Goal: Task Accomplishment & Management: Manage account settings

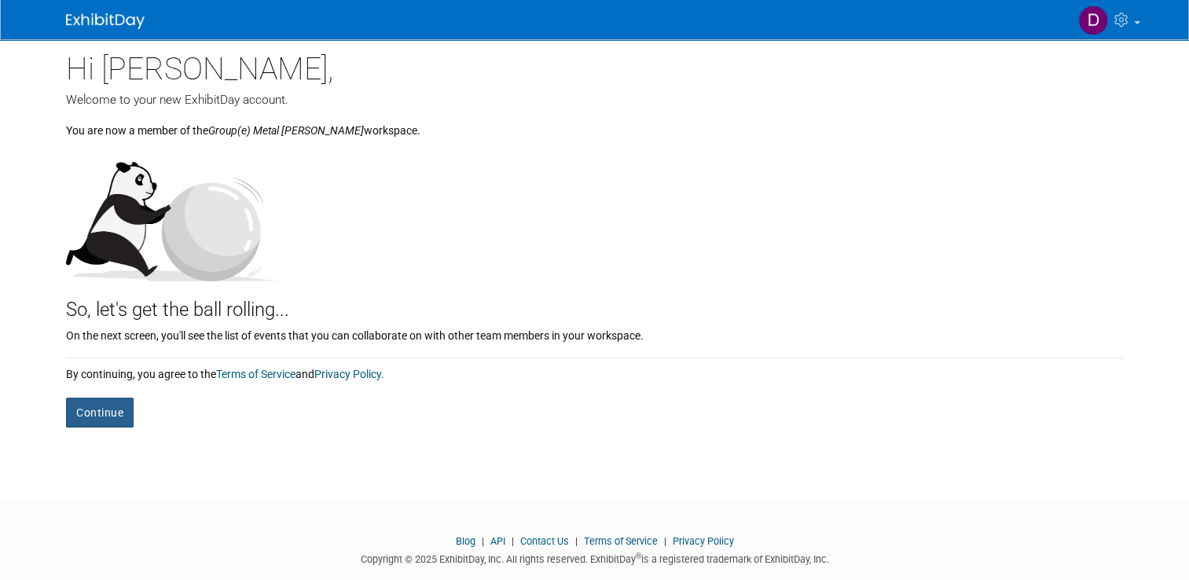
click at [79, 413] on button "Continue" at bounding box center [100, 412] width 68 height 30
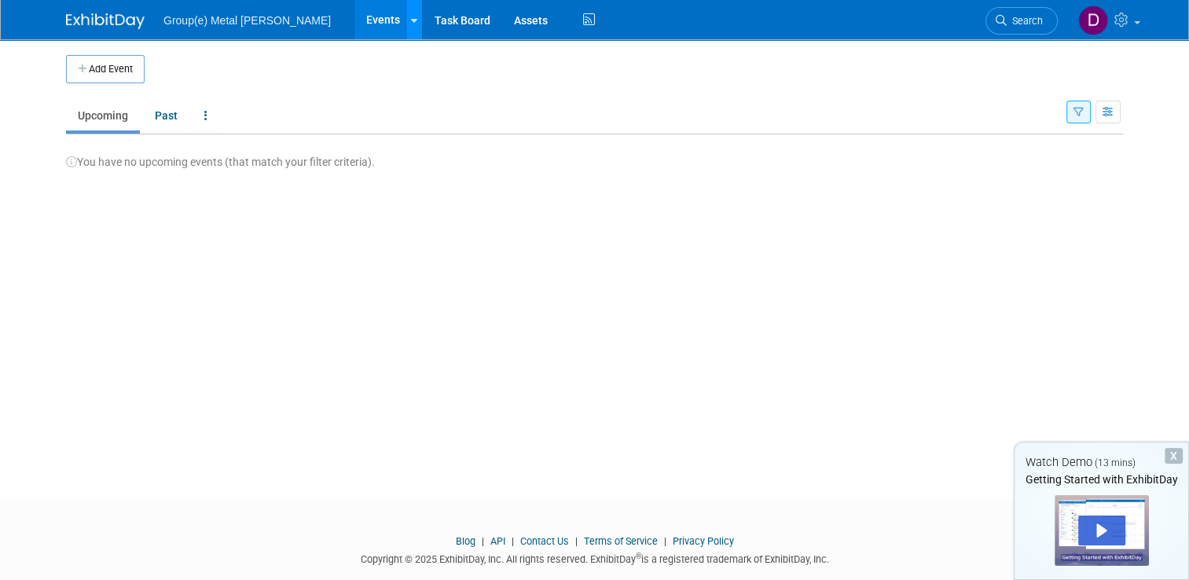
click at [405, 17] on link at bounding box center [413, 19] width 16 height 39
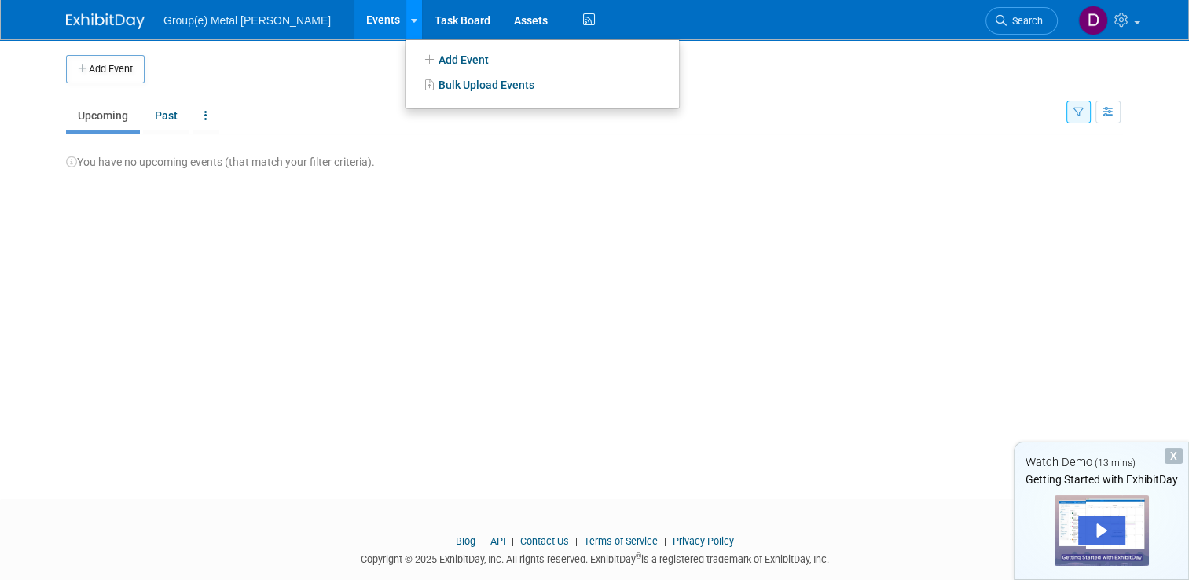
click at [405, 17] on link at bounding box center [413, 19] width 16 height 39
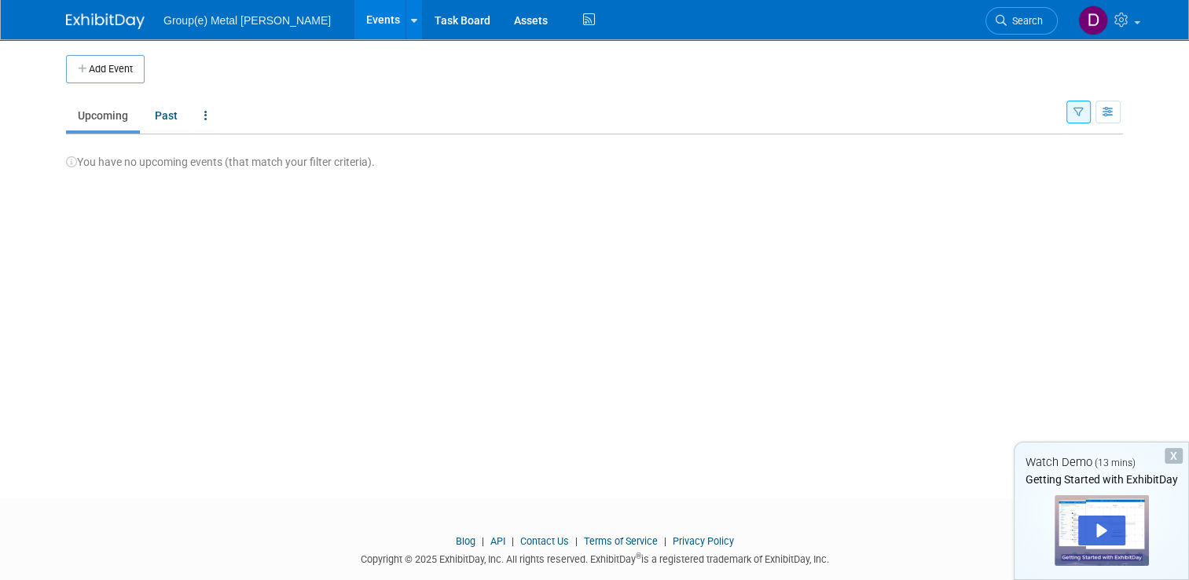
click at [214, 24] on span "Group(e) Metal [PERSON_NAME]" at bounding box center [246, 20] width 167 height 13
click at [163, 111] on link "Past" at bounding box center [166, 116] width 46 height 30
click at [92, 114] on link "Upcoming" at bounding box center [103, 116] width 74 height 30
click at [1112, 520] on div "Play" at bounding box center [1101, 530] width 47 height 30
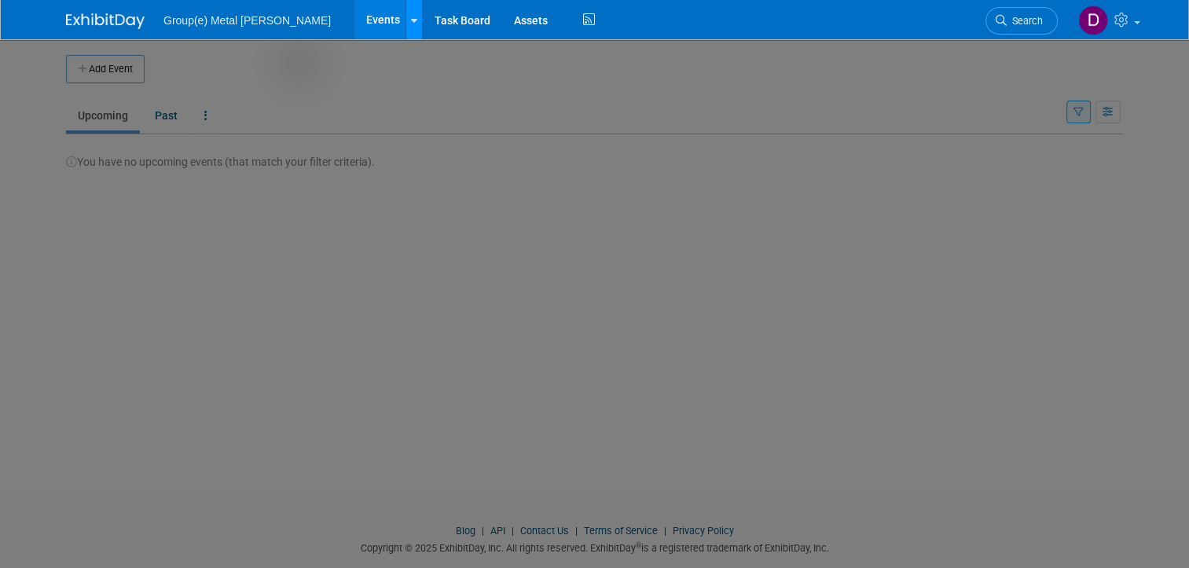
click at [411, 16] on icon at bounding box center [414, 21] width 6 height 10
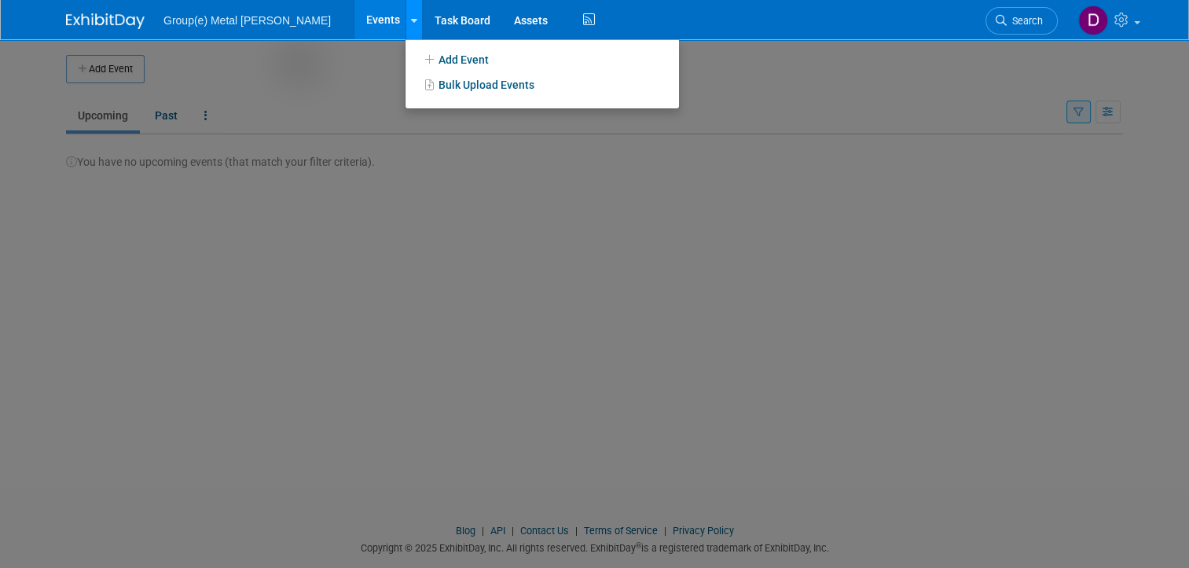
click at [411, 16] on icon at bounding box center [414, 21] width 6 height 10
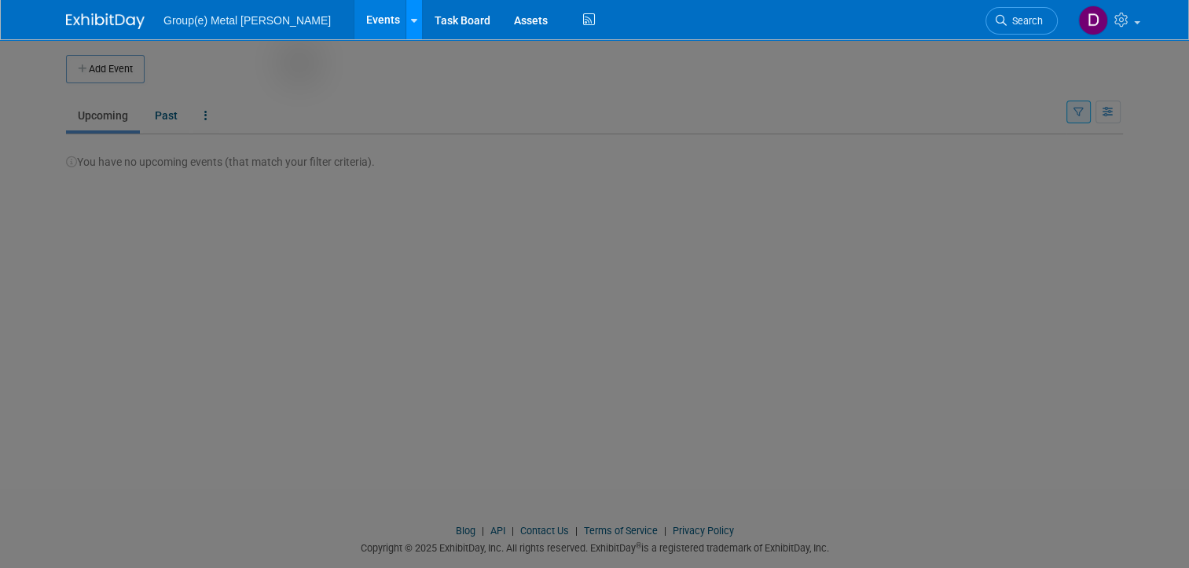
click at [411, 18] on icon at bounding box center [414, 21] width 6 height 10
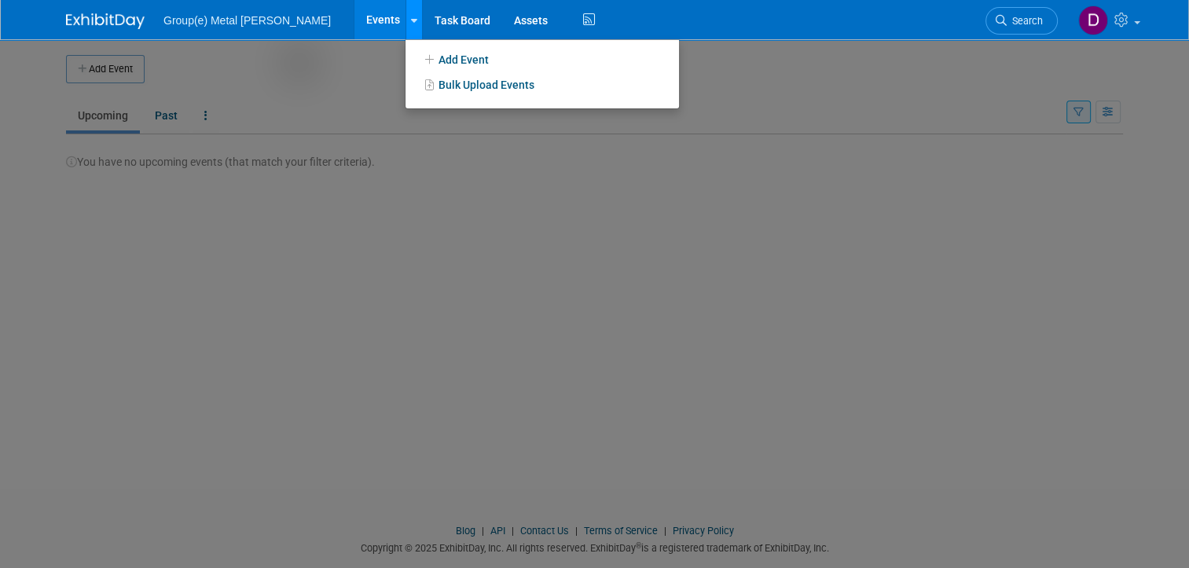
click at [411, 18] on icon at bounding box center [414, 21] width 6 height 10
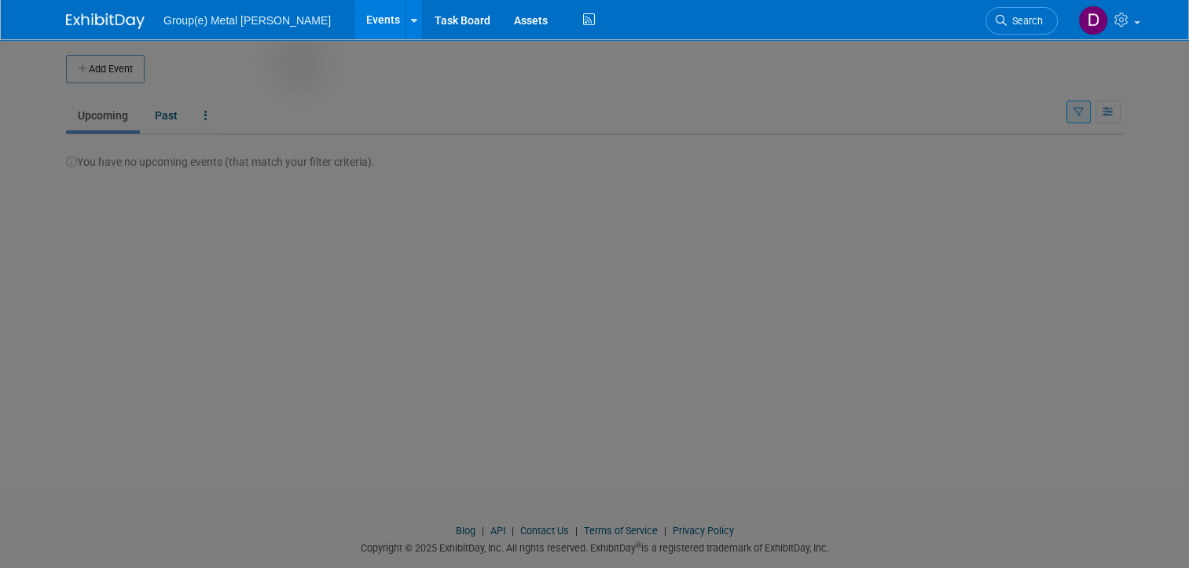
click at [354, 11] on link "Events" at bounding box center [382, 19] width 57 height 39
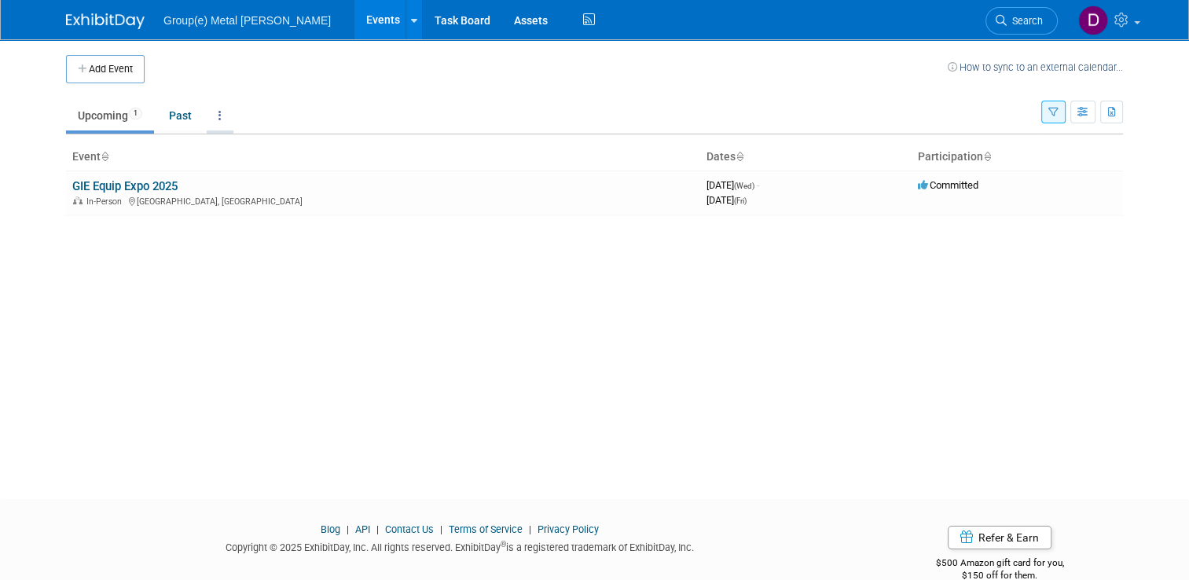
click at [216, 115] on link at bounding box center [220, 116] width 27 height 30
click at [257, 194] on div "In-Person [GEOGRAPHIC_DATA], [GEOGRAPHIC_DATA]" at bounding box center [382, 200] width 621 height 13
click at [423, 32] on link "Task Board" at bounding box center [462, 19] width 79 height 39
click at [192, 194] on div "In-Person [GEOGRAPHIC_DATA], [GEOGRAPHIC_DATA]" at bounding box center [382, 200] width 621 height 13
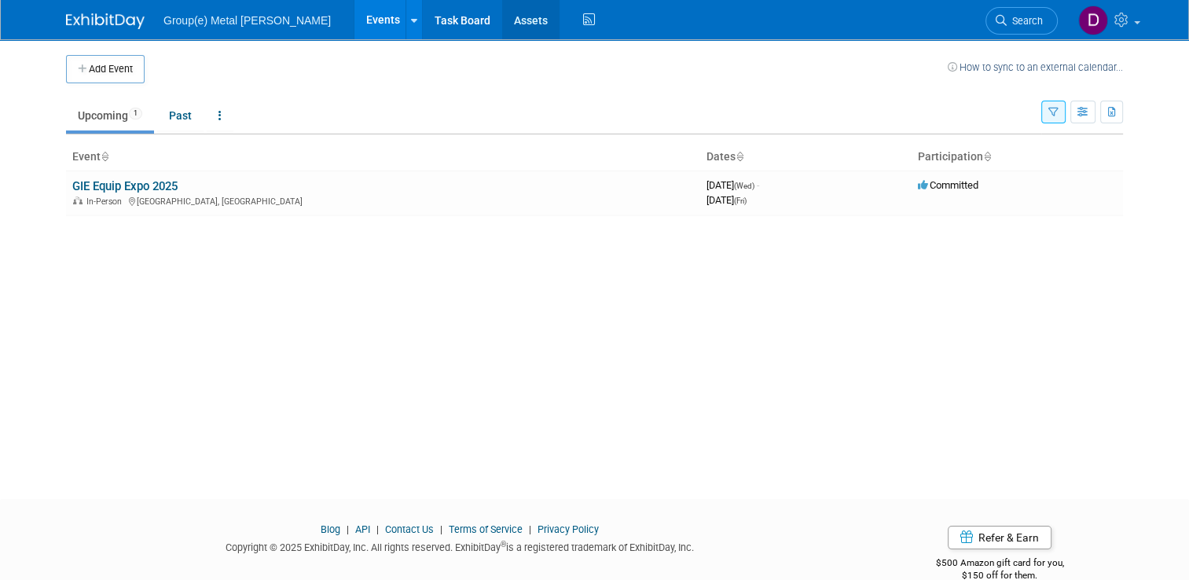
click at [502, 23] on link "Assets" at bounding box center [530, 19] width 57 height 39
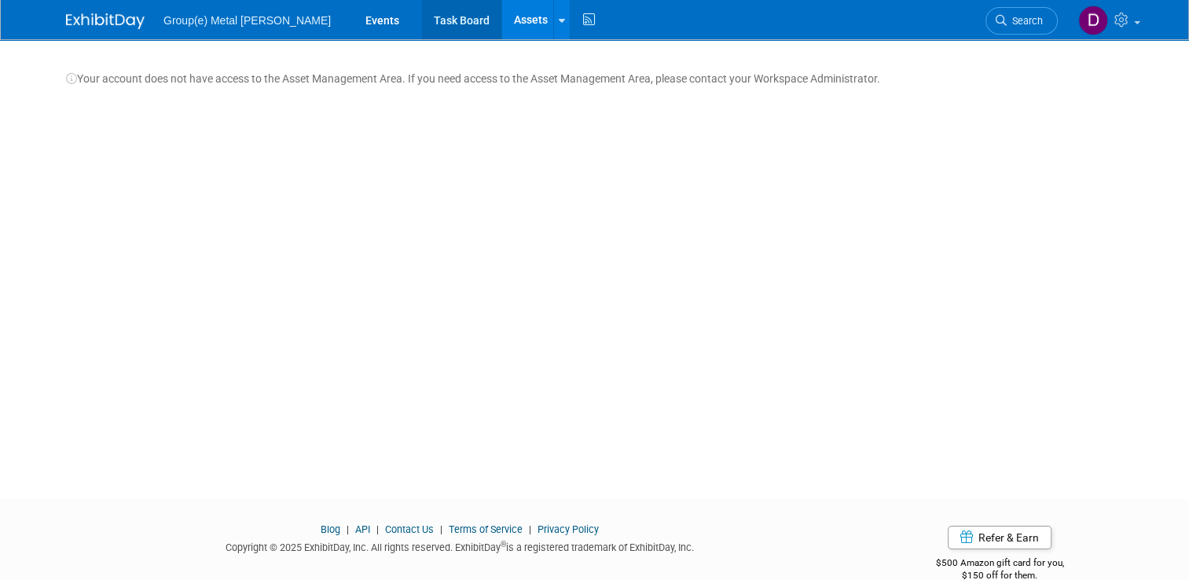
click at [422, 23] on link "Task Board" at bounding box center [461, 19] width 79 height 39
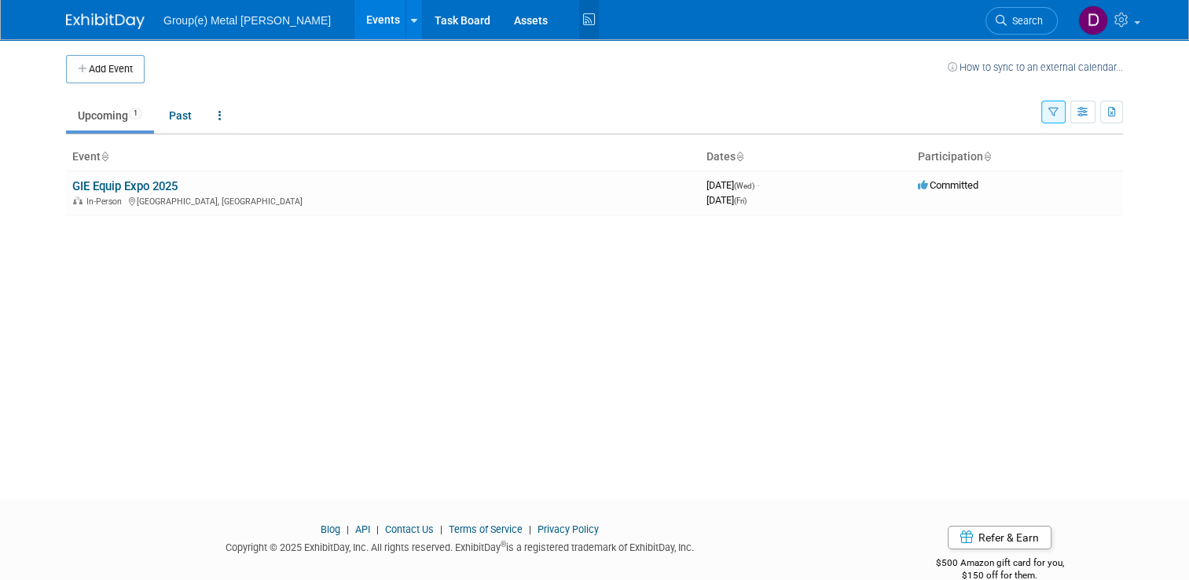
click at [579, 24] on icon at bounding box center [589, 20] width 20 height 24
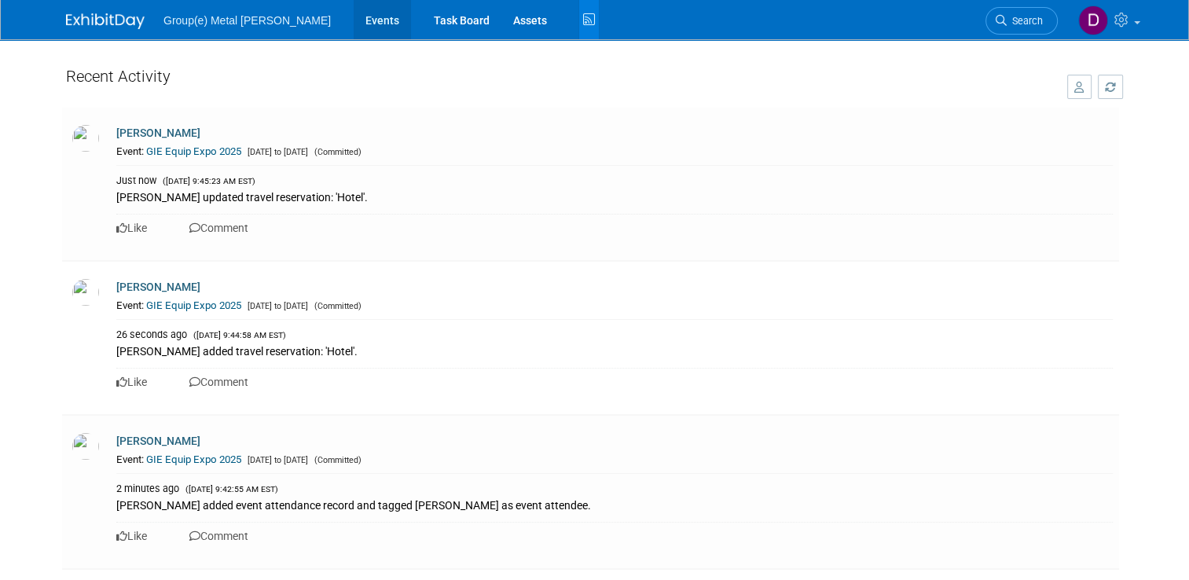
click at [353, 17] on link "Events" at bounding box center [381, 19] width 57 height 39
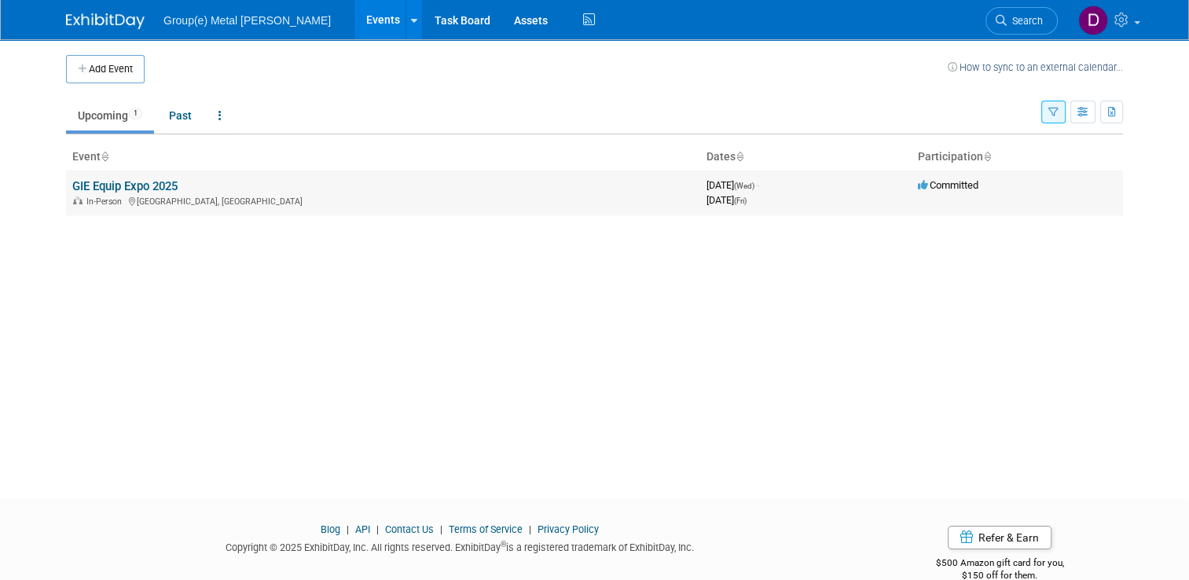
click at [222, 190] on td "GIE Equip Expo 2025 In-Person Louisville, KY" at bounding box center [383, 192] width 634 height 45
click at [208, 199] on div "In-Person Louisville, KY" at bounding box center [382, 200] width 621 height 13
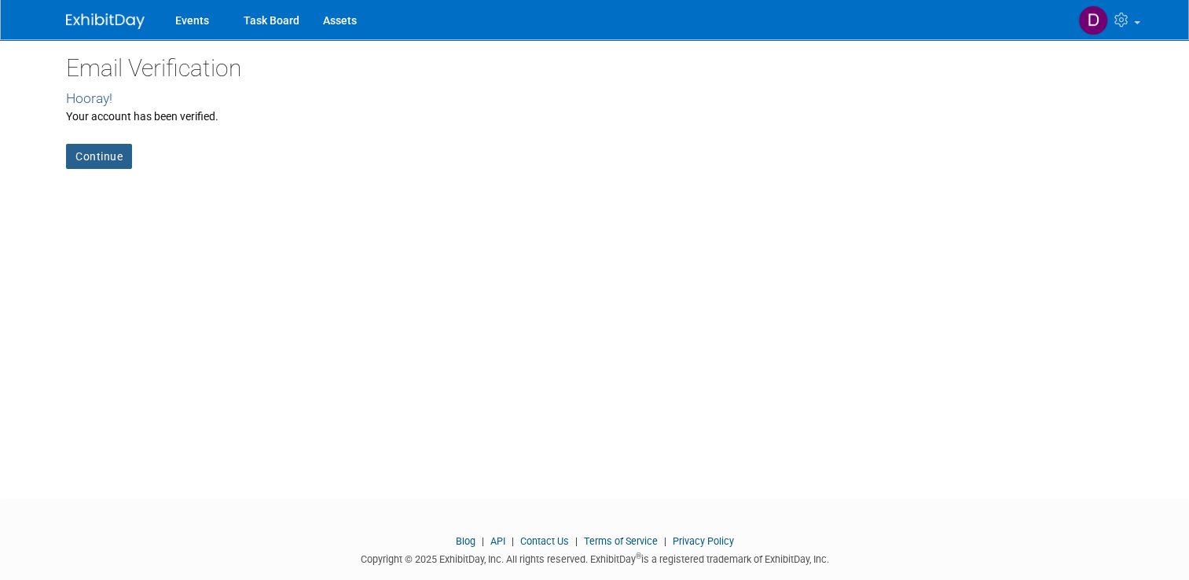
click at [83, 159] on link "Continue" at bounding box center [99, 156] width 66 height 25
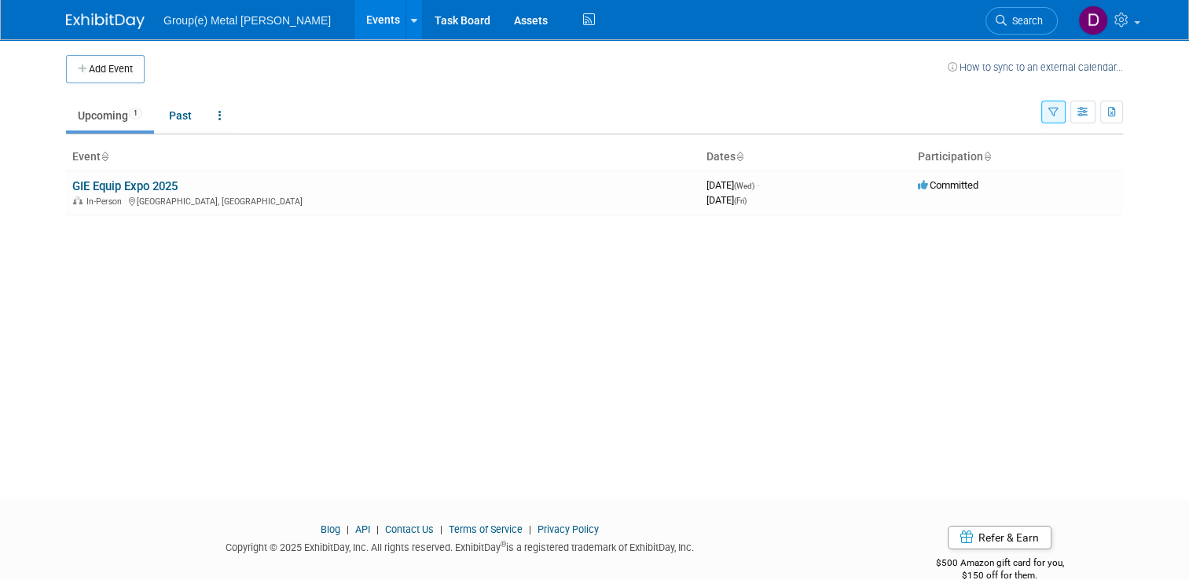
click at [205, 22] on span "Group(e) Metal [PERSON_NAME]" at bounding box center [246, 20] width 167 height 13
click at [354, 24] on link "Events" at bounding box center [382, 19] width 57 height 39
click at [423, 22] on link "Task Board" at bounding box center [462, 19] width 79 height 39
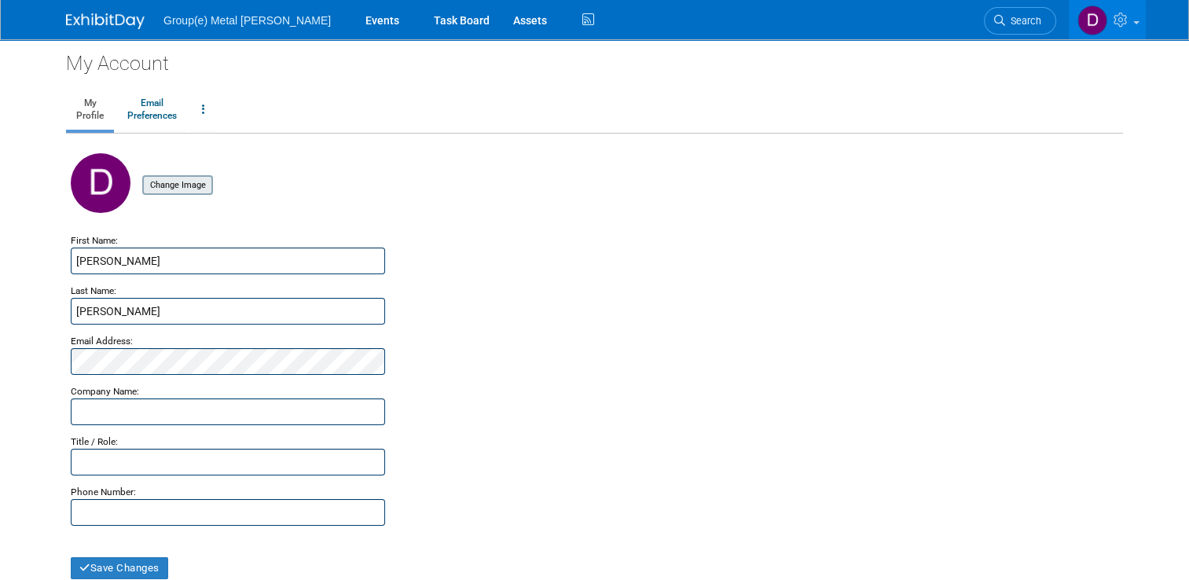
click at [154, 180] on input "file" at bounding box center [117, 185] width 187 height 17
click at [178, 189] on input "file" at bounding box center [117, 185] width 187 height 17
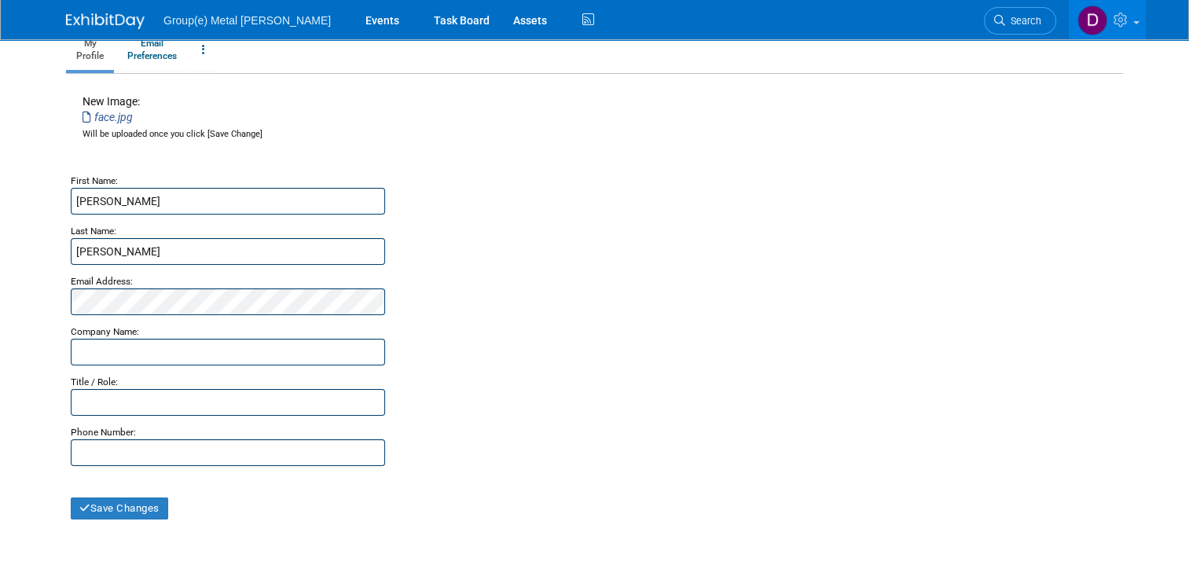
scroll to position [84, 0]
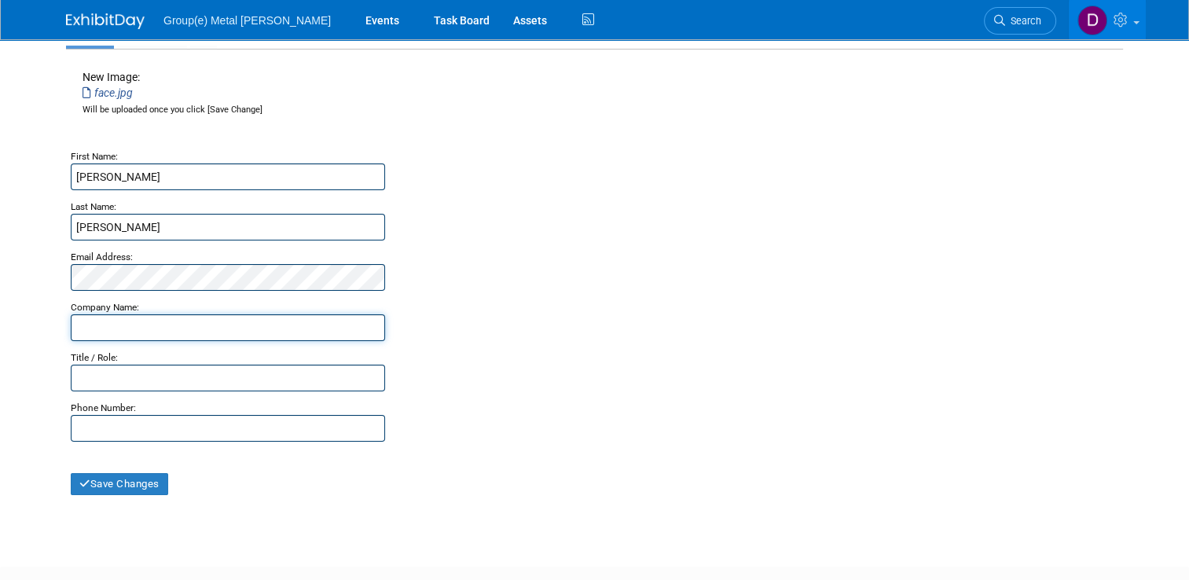
click at [248, 329] on input "text" at bounding box center [228, 327] width 314 height 27
type input "Metal Pless"
click at [71, 376] on input "text" at bounding box center [228, 377] width 314 height 27
paste input "Market Development"
type input "Market Development"
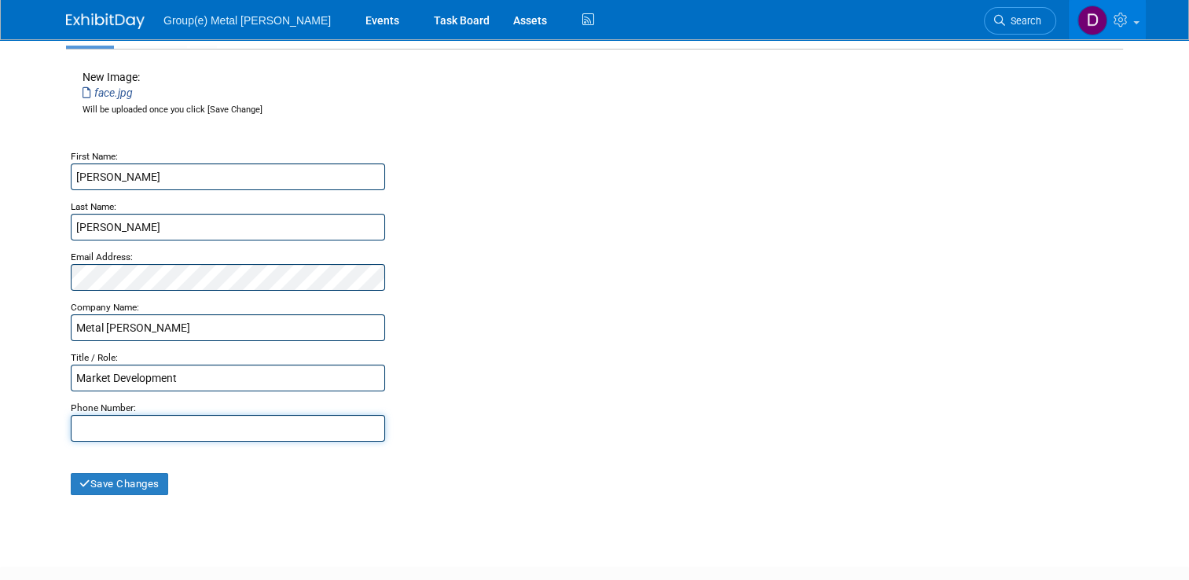
click at [214, 429] on input "text" at bounding box center [228, 428] width 314 height 27
type input "507-213-0808"
click at [89, 478] on button "Save Changes" at bounding box center [119, 484] width 97 height 22
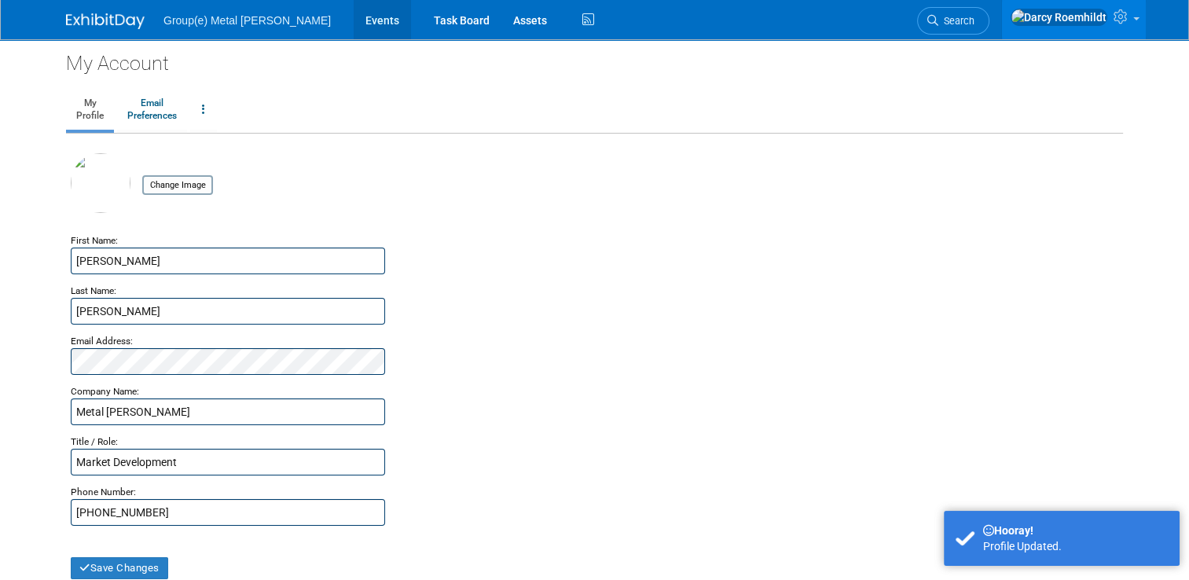
click at [353, 20] on link "Events" at bounding box center [381, 19] width 57 height 39
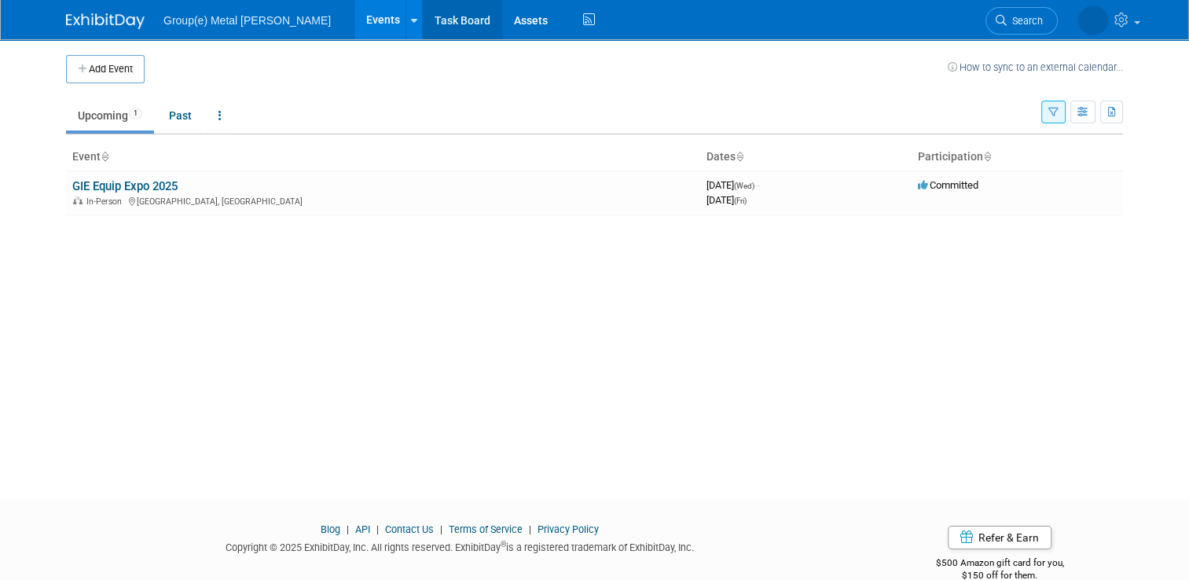
click at [423, 19] on link "Task Board" at bounding box center [462, 19] width 79 height 39
click at [192, 194] on div "In-Person Louisville, KY" at bounding box center [382, 200] width 621 height 13
click at [423, 17] on link "Task Board" at bounding box center [462, 19] width 79 height 39
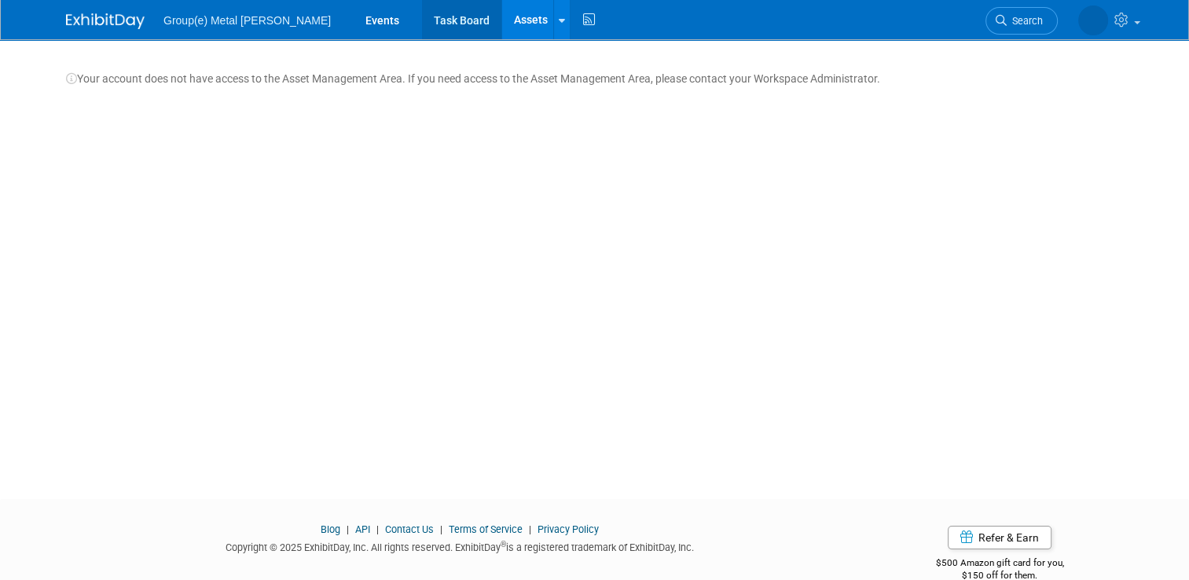
click at [422, 16] on link "Task Board" at bounding box center [461, 19] width 79 height 39
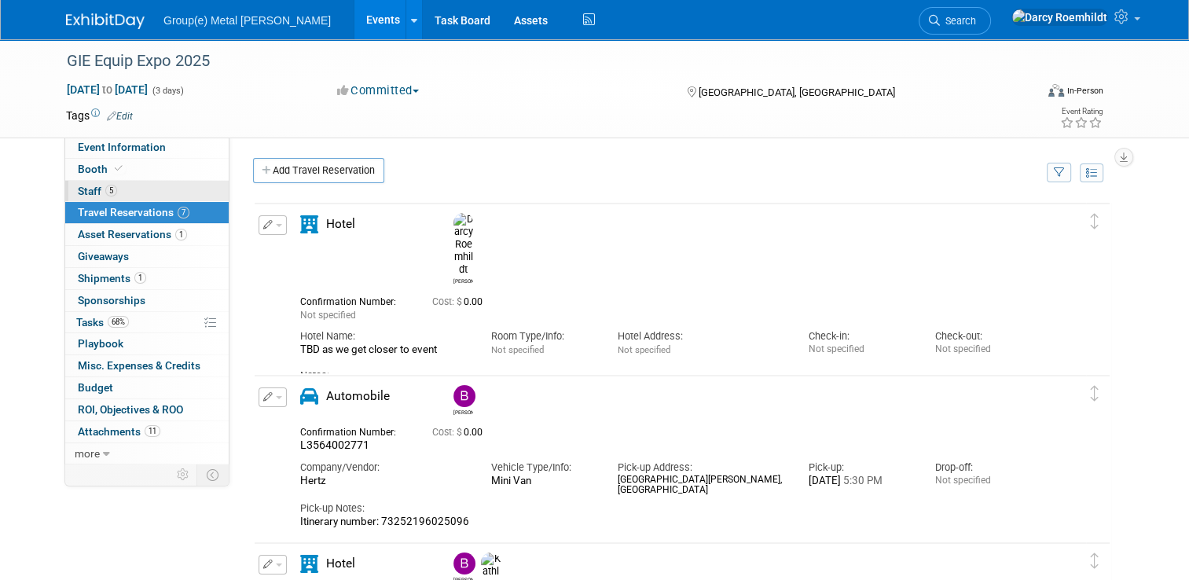
click at [78, 186] on span "Staff 5" at bounding box center [97, 191] width 39 height 13
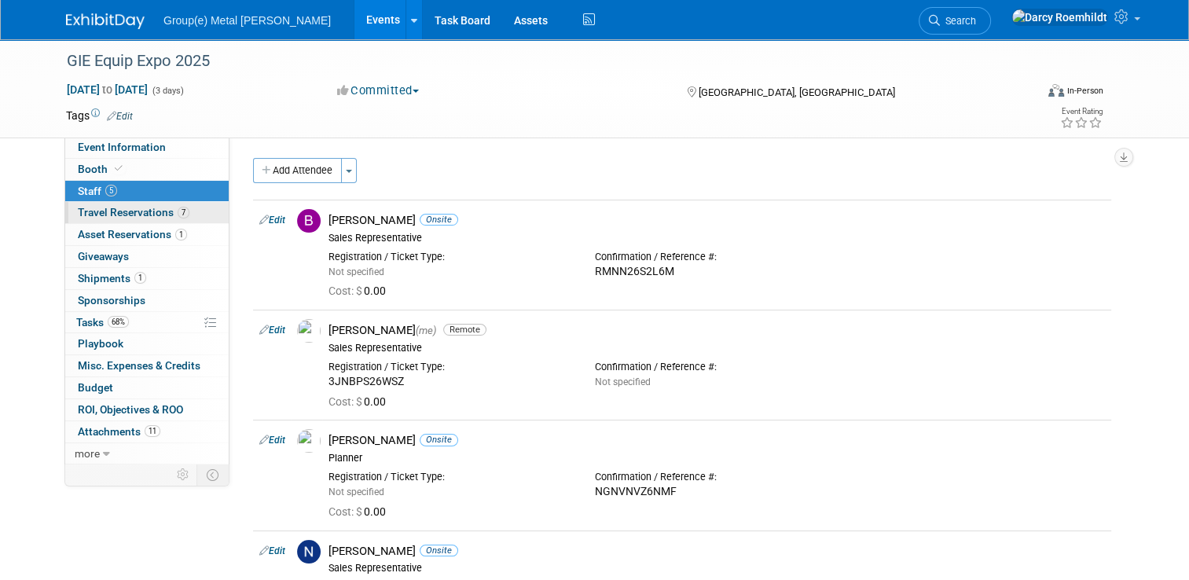
click at [107, 214] on span "Travel Reservations 7" at bounding box center [134, 212] width 112 height 13
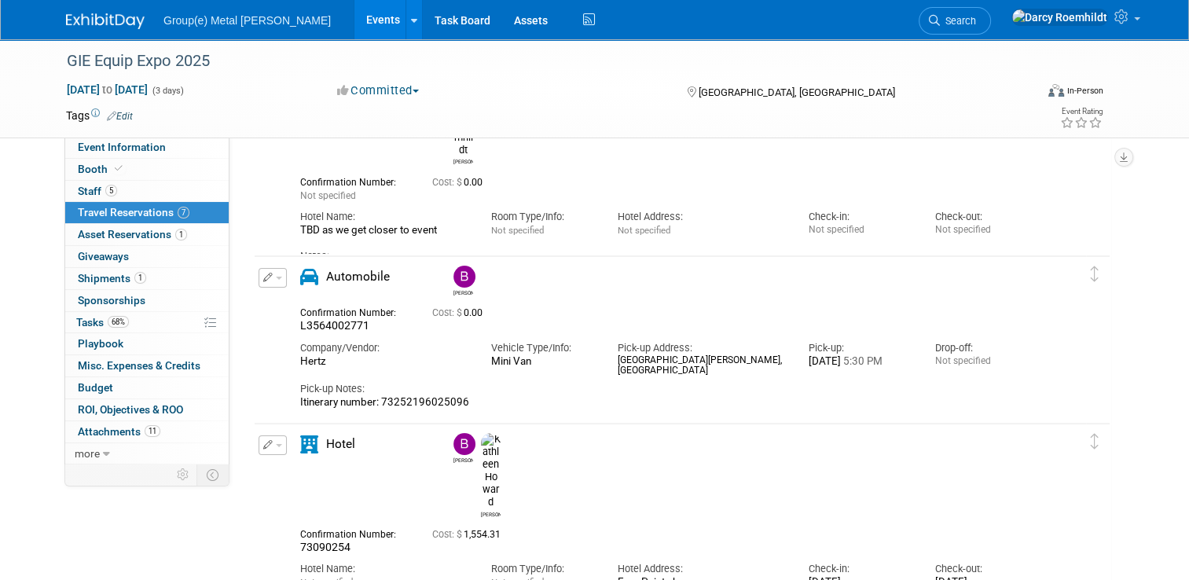
scroll to position [5, 0]
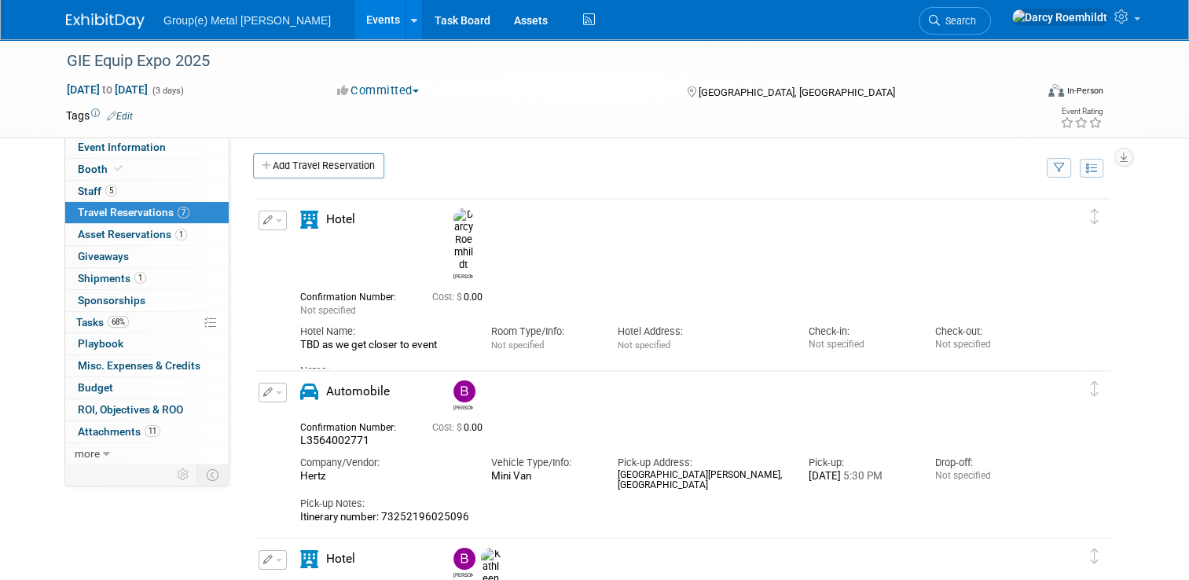
click at [529, 284] on div "Confirmation Number: Not specified Cost: $ 0.00 Hotel Name: Room Type/Info: Not…" at bounding box center [669, 343] width 738 height 119
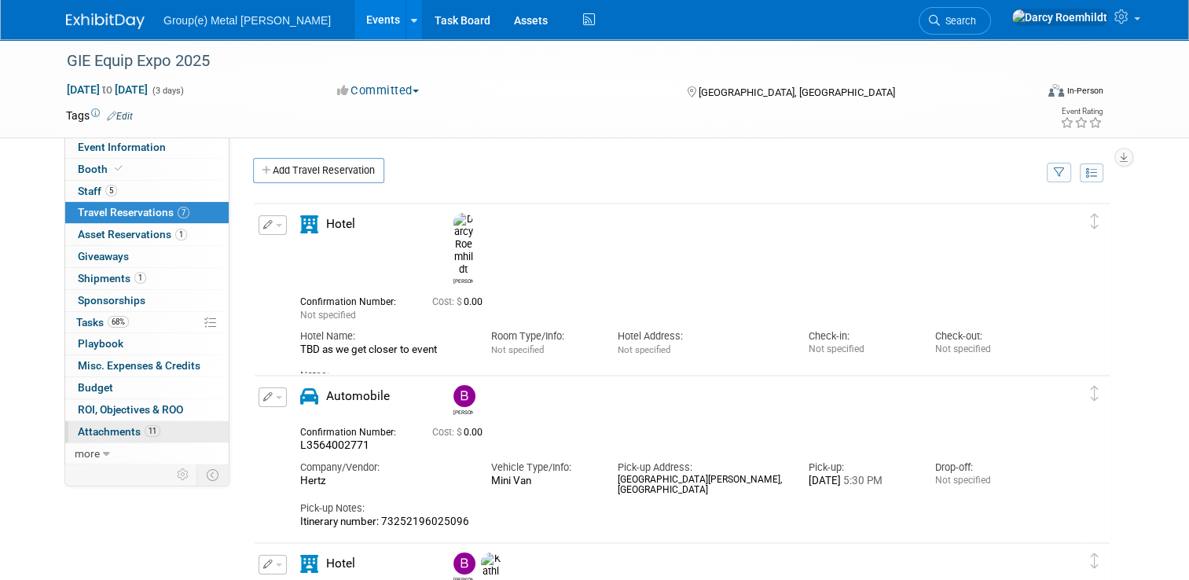
click at [134, 425] on span "Attachments 11" at bounding box center [119, 431] width 82 height 13
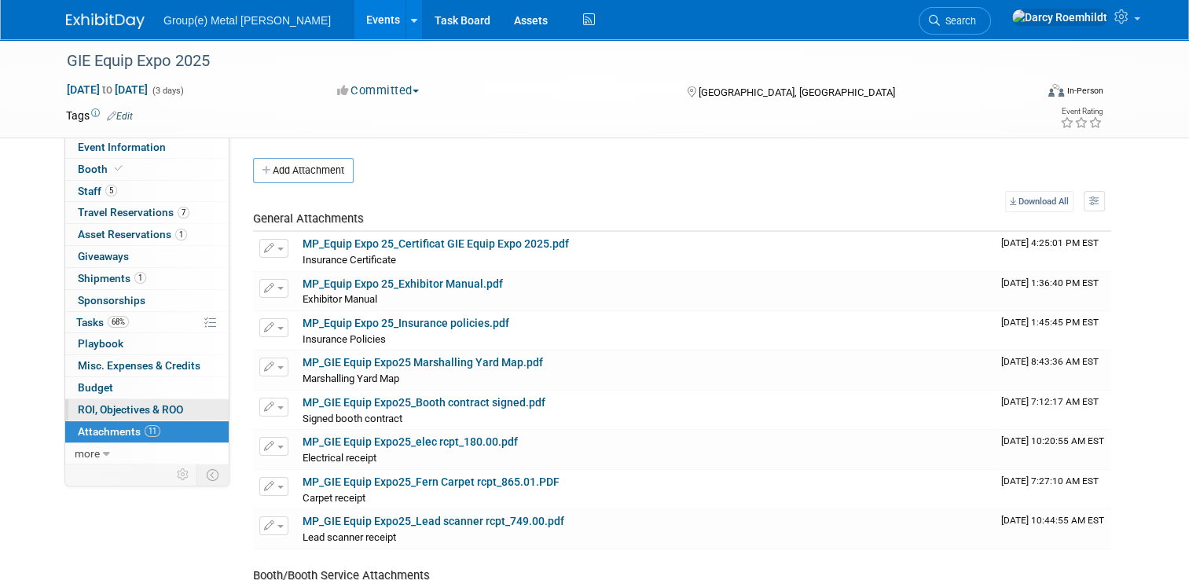
click at [126, 406] on span "ROI, Objectives & ROO 0" at bounding box center [130, 409] width 105 height 13
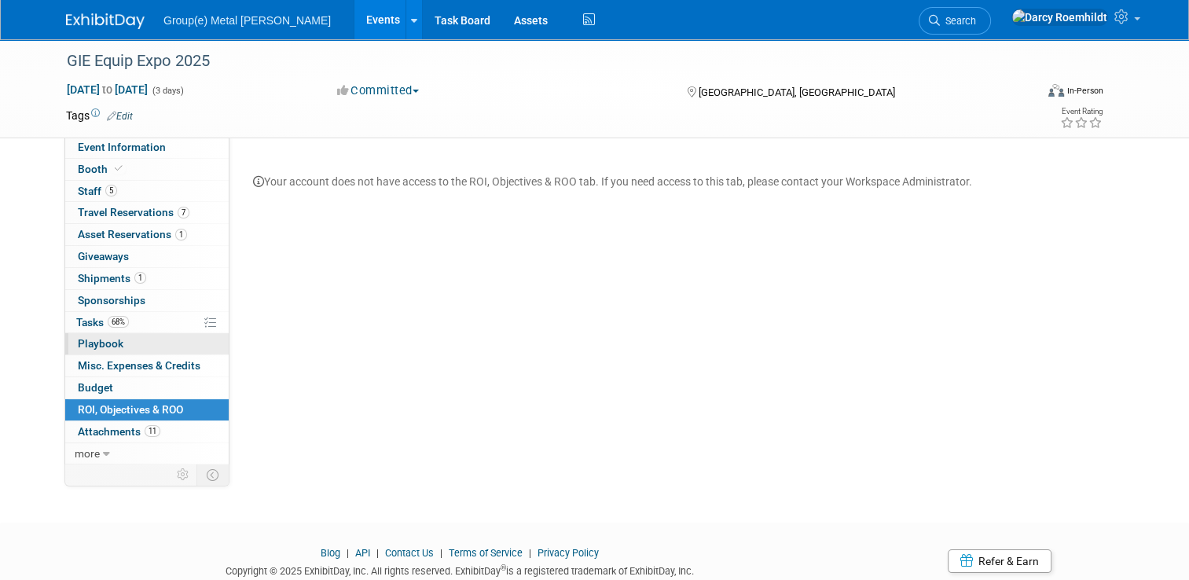
click at [89, 344] on span "Playbook 0" at bounding box center [101, 343] width 46 height 13
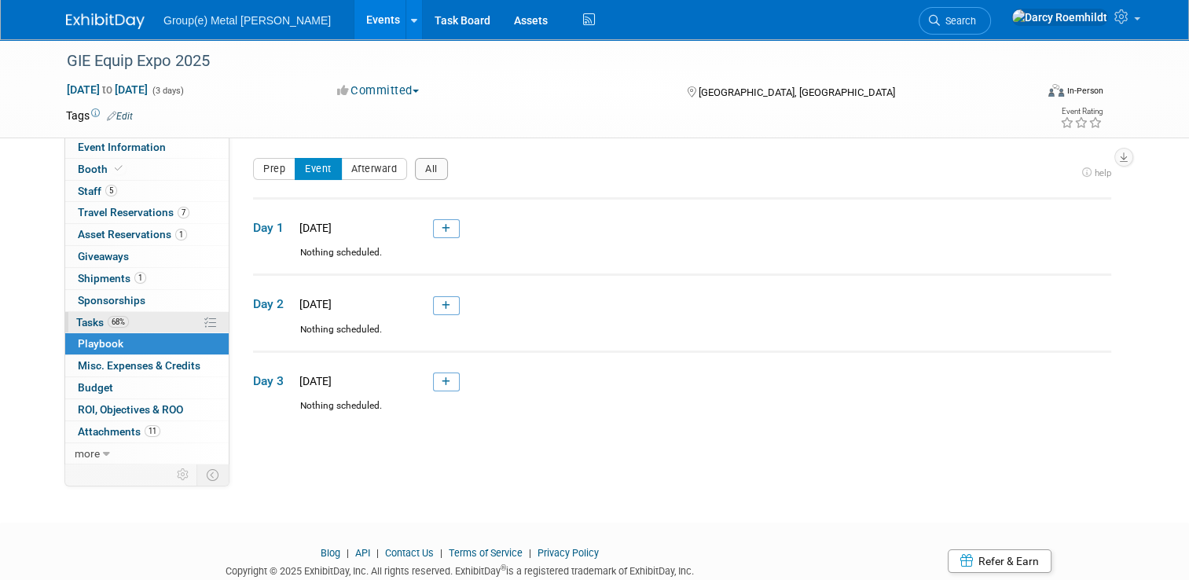
click at [85, 324] on span "Tasks 68%" at bounding box center [102, 322] width 53 height 13
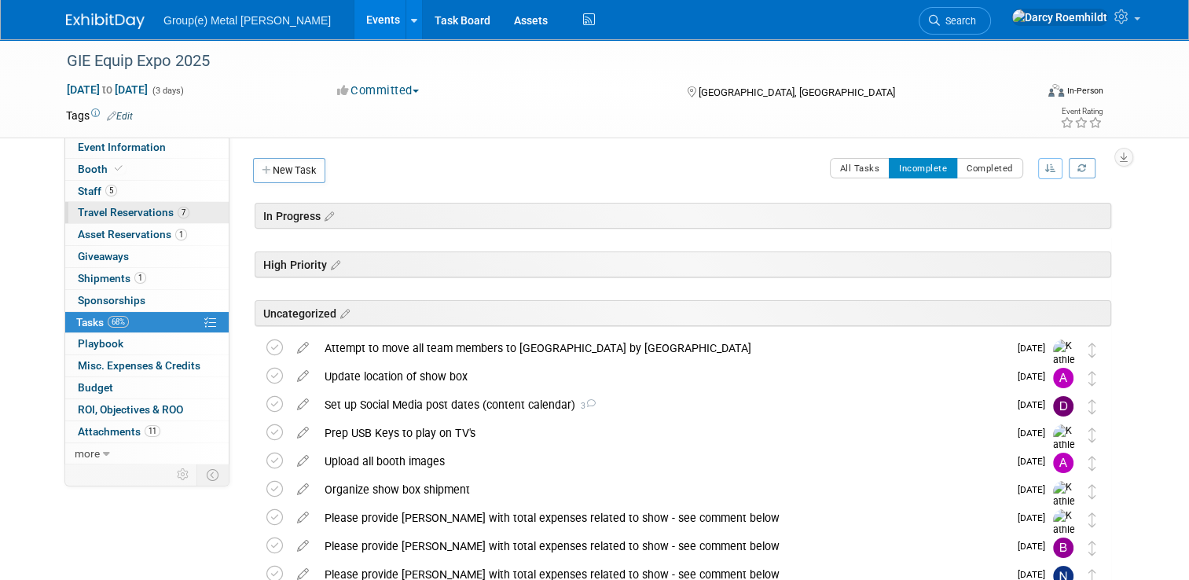
click at [141, 213] on span "Travel Reservations 7" at bounding box center [134, 212] width 112 height 13
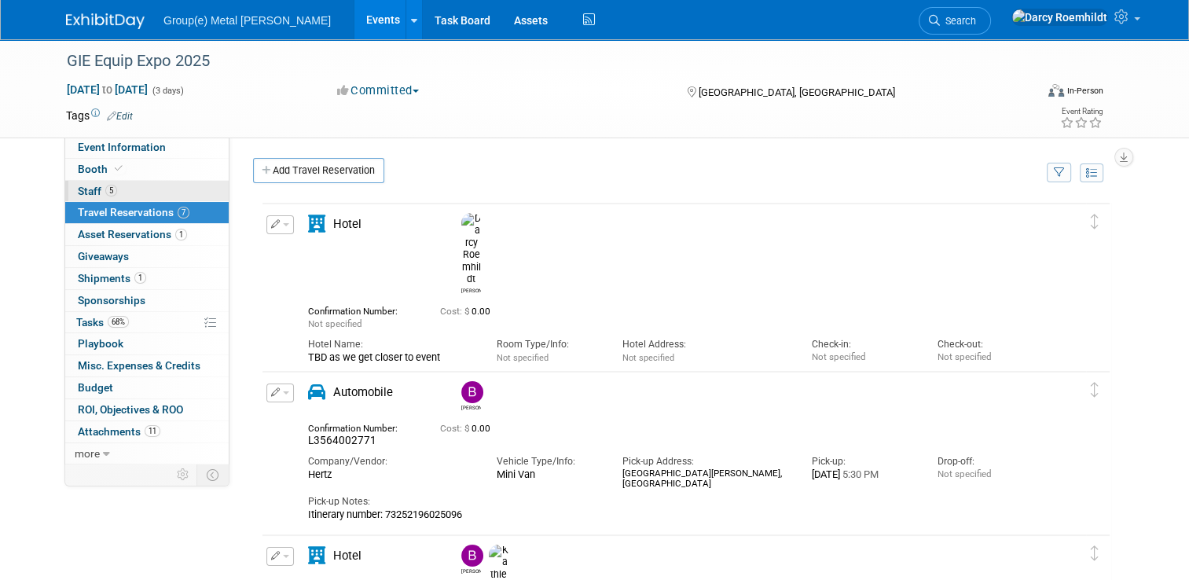
click at [113, 183] on link "5 Staff 5" at bounding box center [146, 191] width 163 height 21
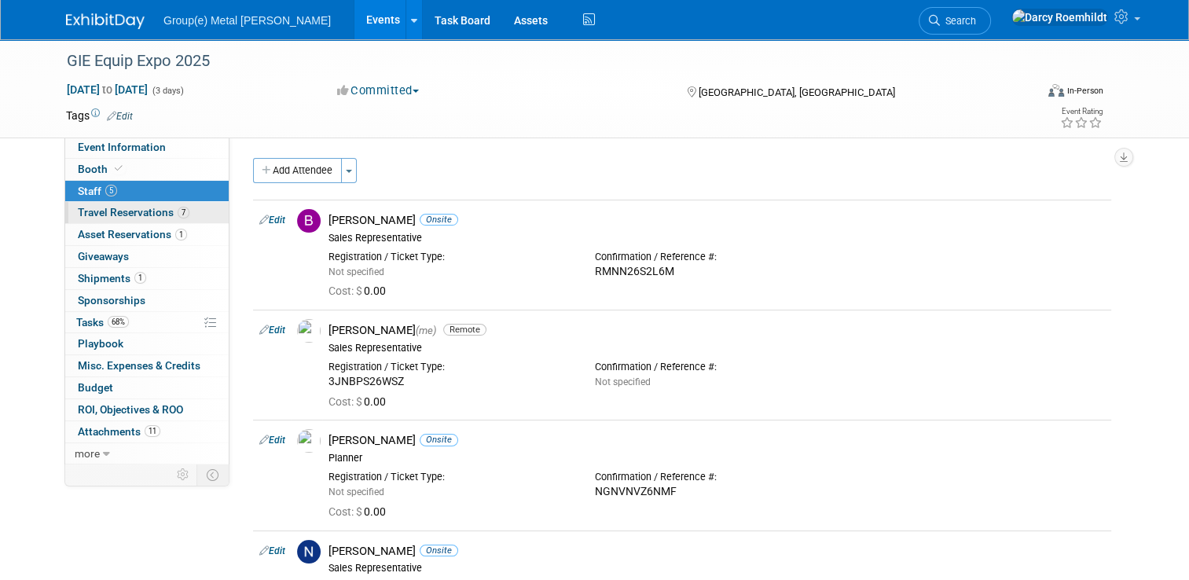
click at [148, 209] on span "Travel Reservations 7" at bounding box center [134, 212] width 112 height 13
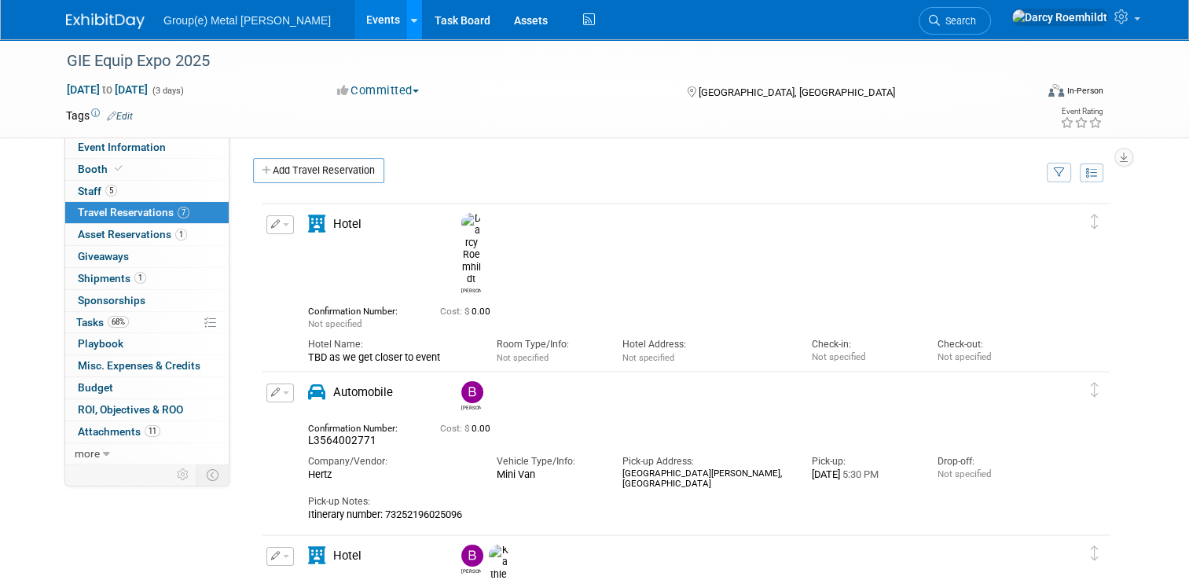
click at [405, 33] on link at bounding box center [413, 19] width 16 height 39
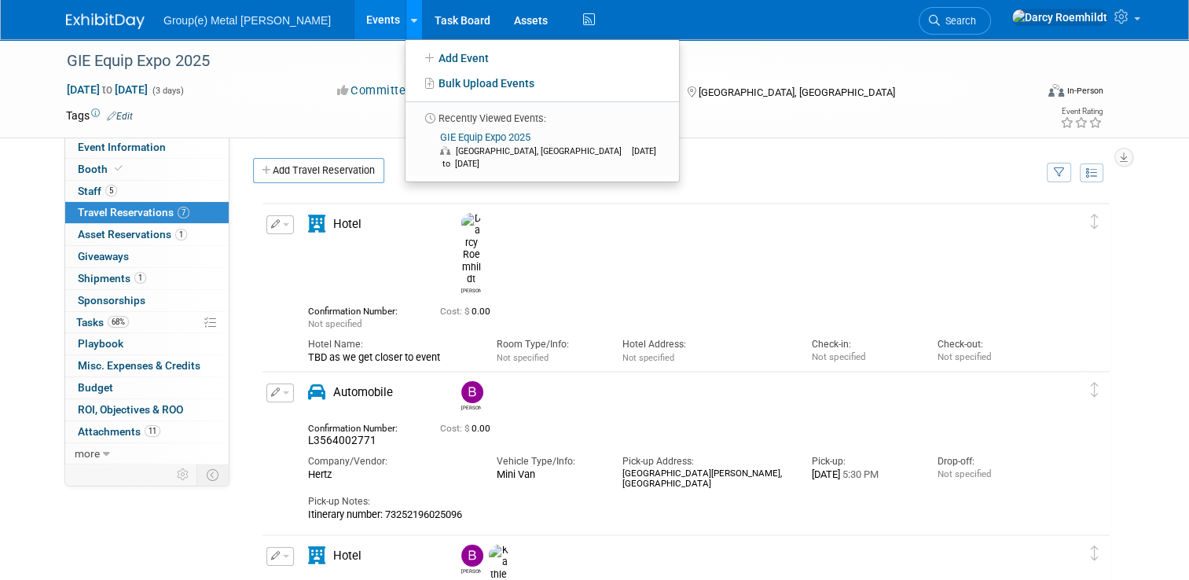
click at [405, 33] on link at bounding box center [413, 19] width 16 height 39
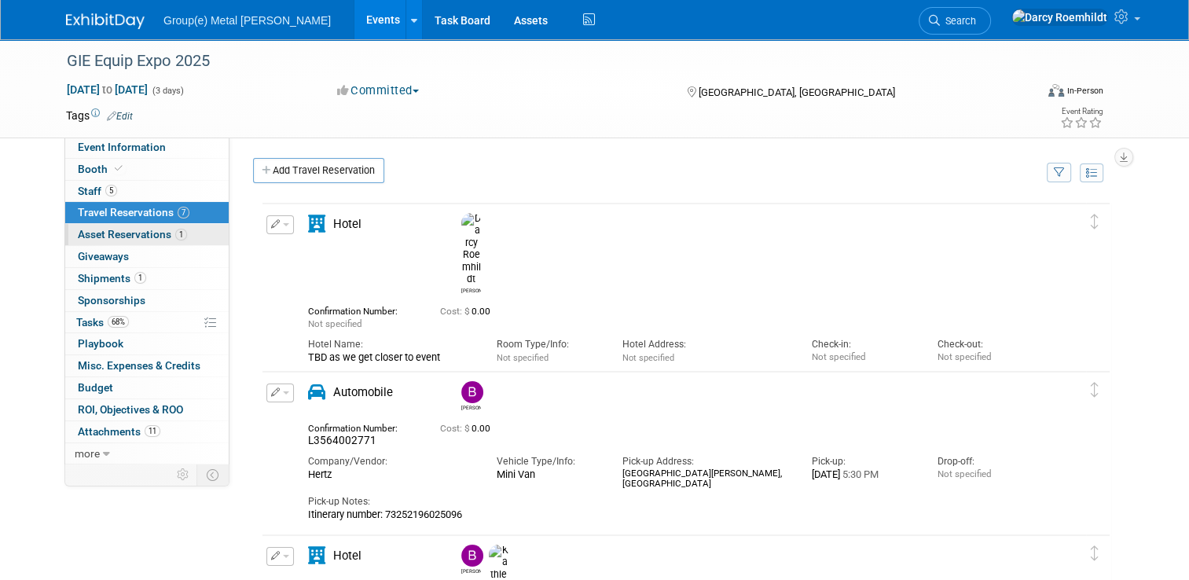
click at [101, 238] on span "Asset Reservations 1" at bounding box center [132, 234] width 109 height 13
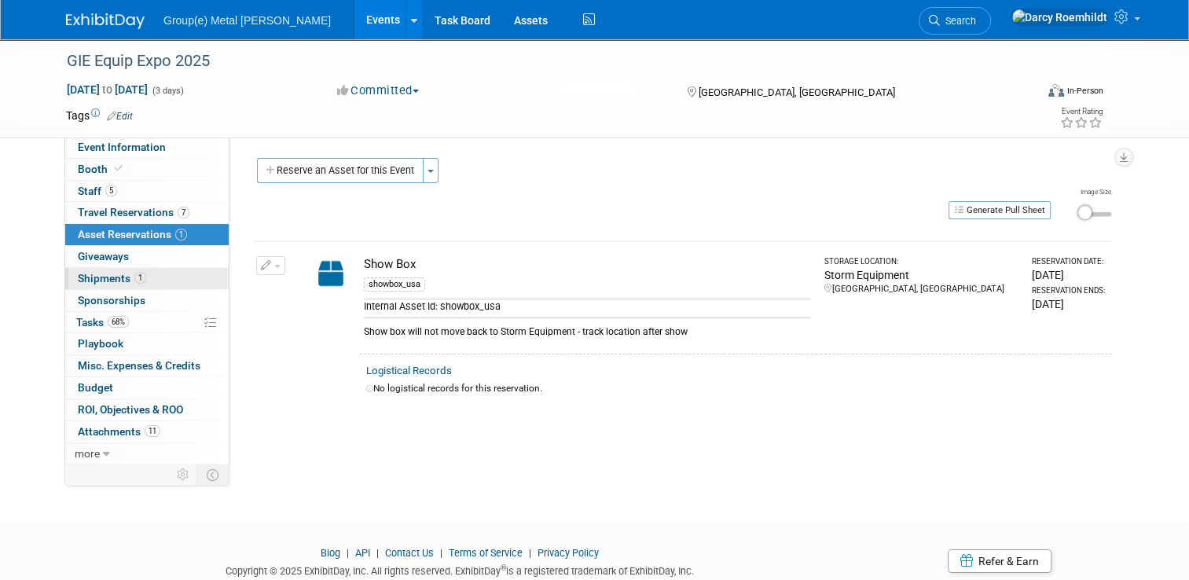
click at [94, 273] on span "Shipments 1" at bounding box center [112, 278] width 68 height 13
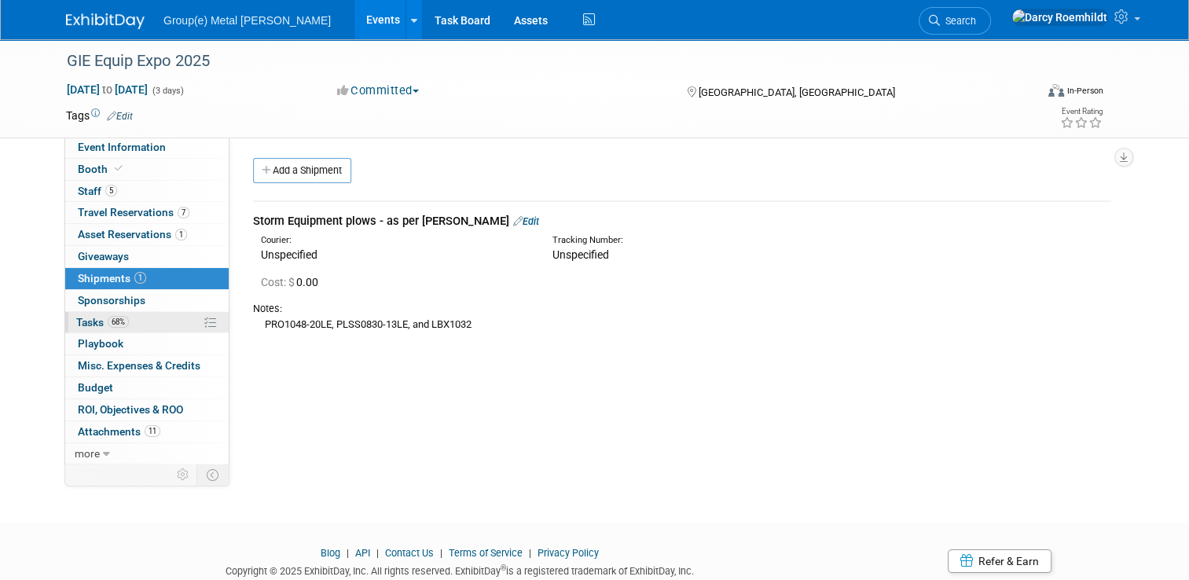
click at [108, 316] on span "68%" at bounding box center [118, 322] width 21 height 12
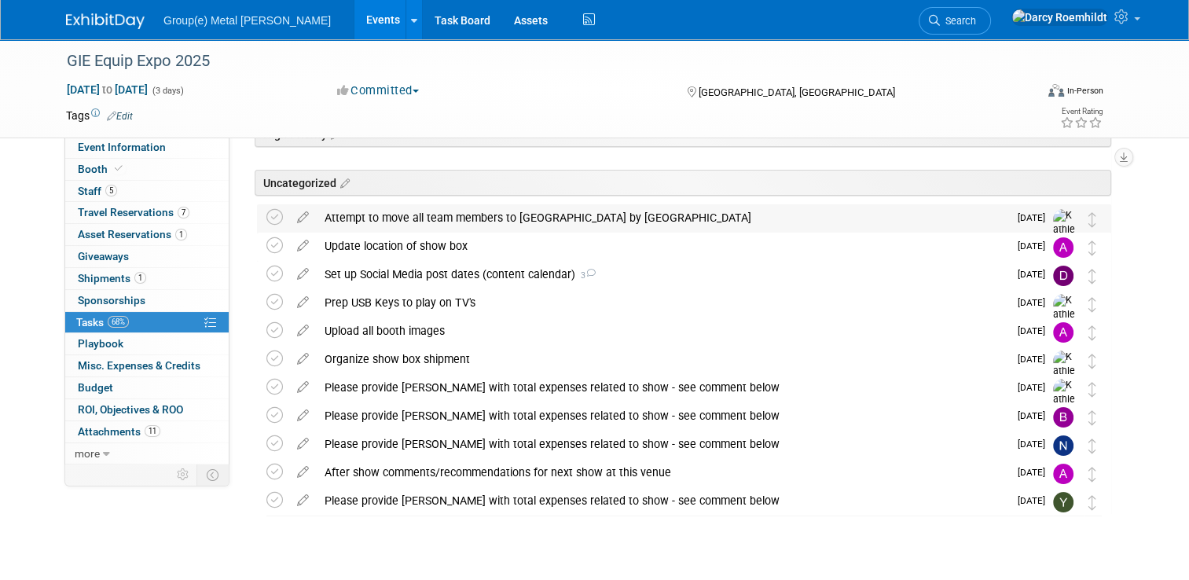
scroll to position [160, 0]
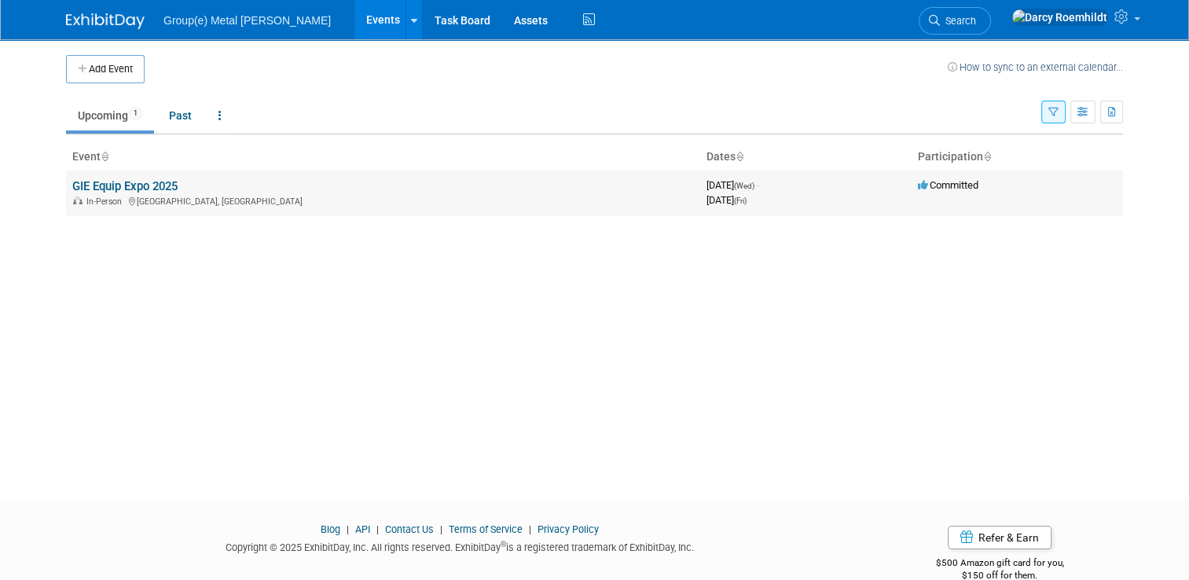
click at [207, 184] on td "GIE Equip Expo 2025 In-Person Louisville, KY" at bounding box center [383, 192] width 634 height 45
click at [1095, 120] on button "button" at bounding box center [1082, 112] width 25 height 23
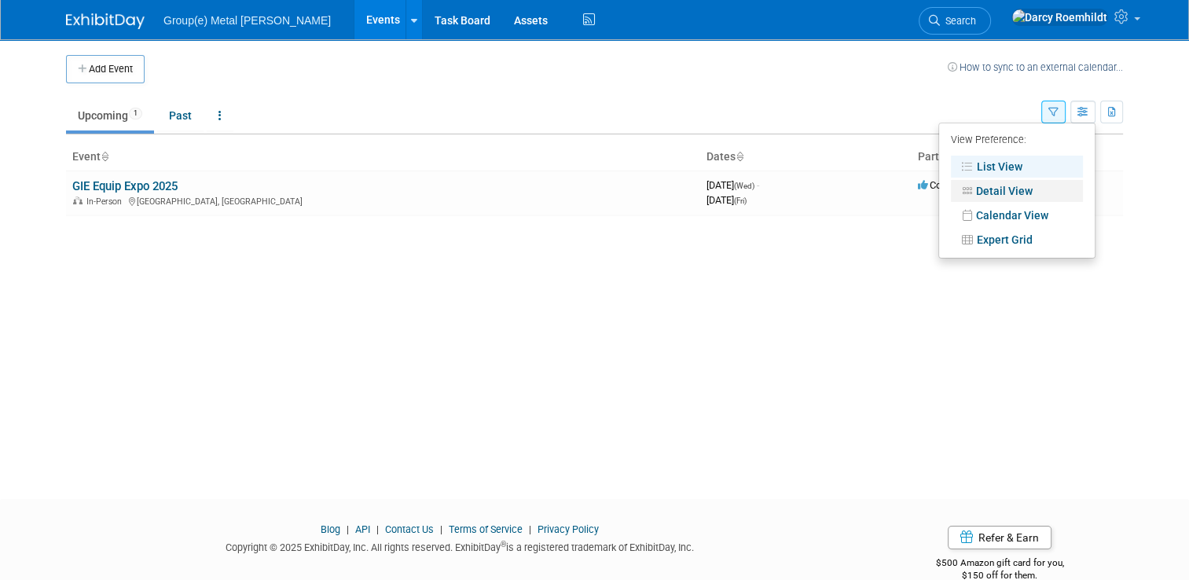
click at [1029, 194] on link "Detail View" at bounding box center [1016, 191] width 132 height 22
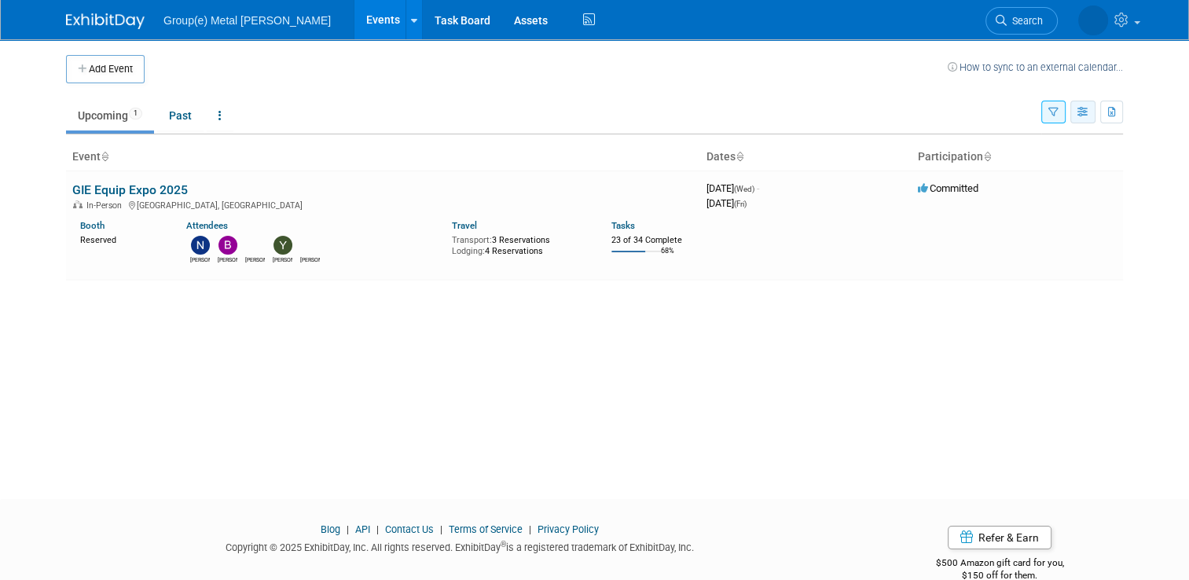
click at [1089, 115] on icon "button" at bounding box center [1083, 113] width 12 height 10
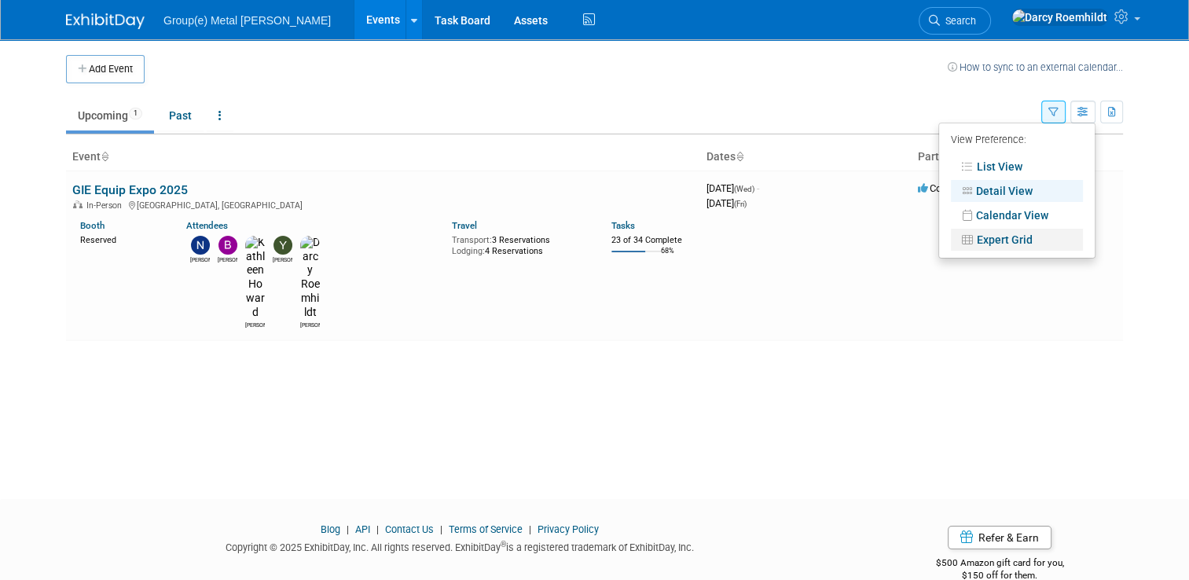
click at [1027, 240] on link "Expert Grid" at bounding box center [1016, 240] width 132 height 22
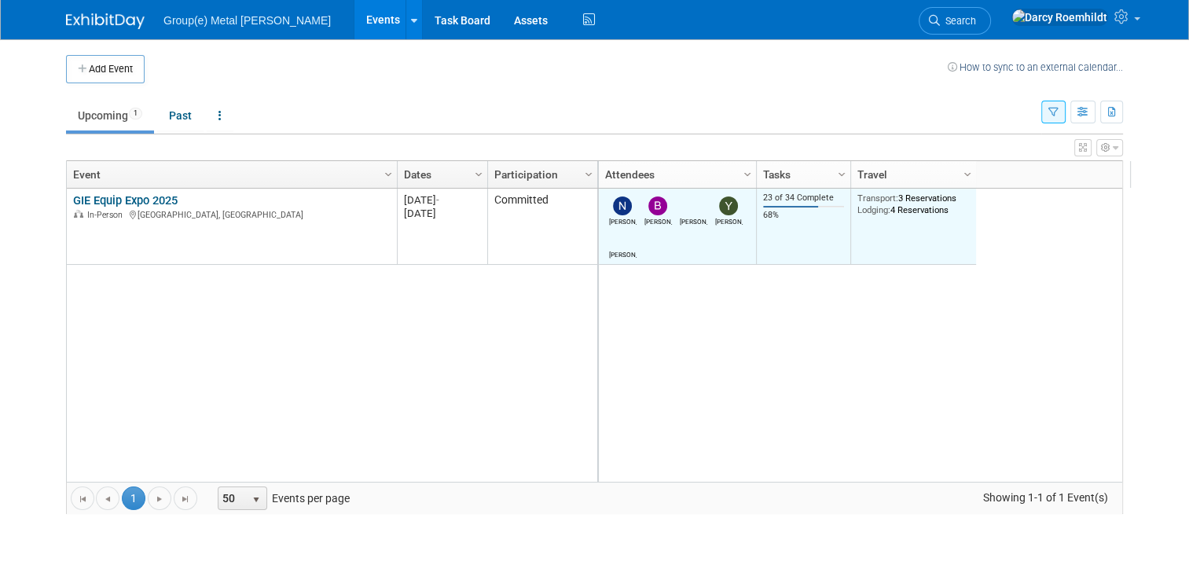
click at [921, 210] on div "Transport: 3 Reservations Lodging: 4 Reservations" at bounding box center [913, 203] width 113 height 23
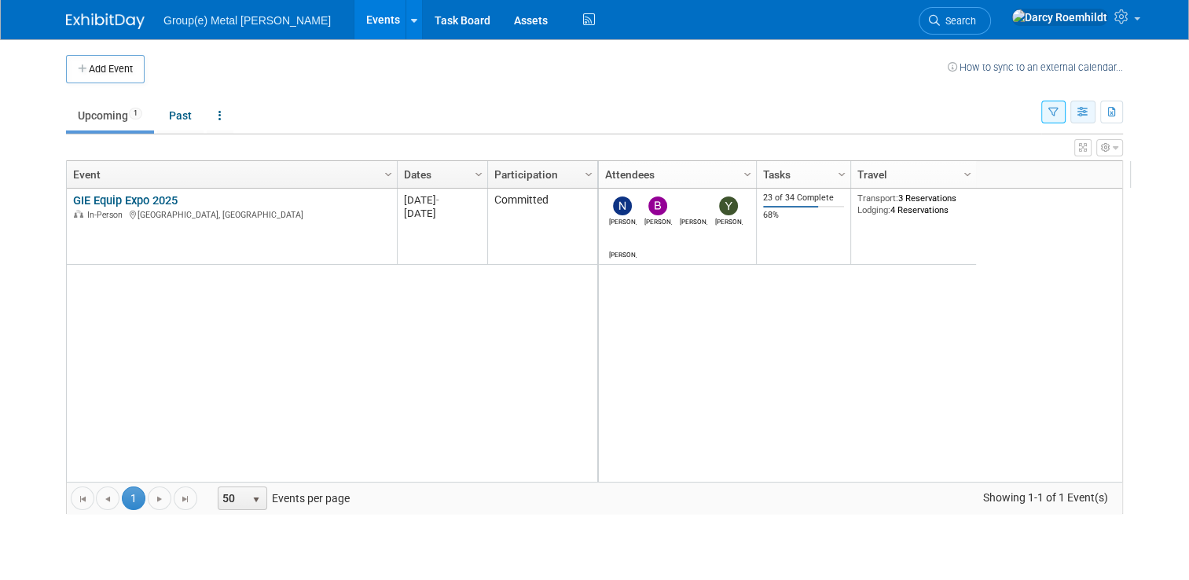
click at [1089, 112] on icon "button" at bounding box center [1083, 113] width 12 height 10
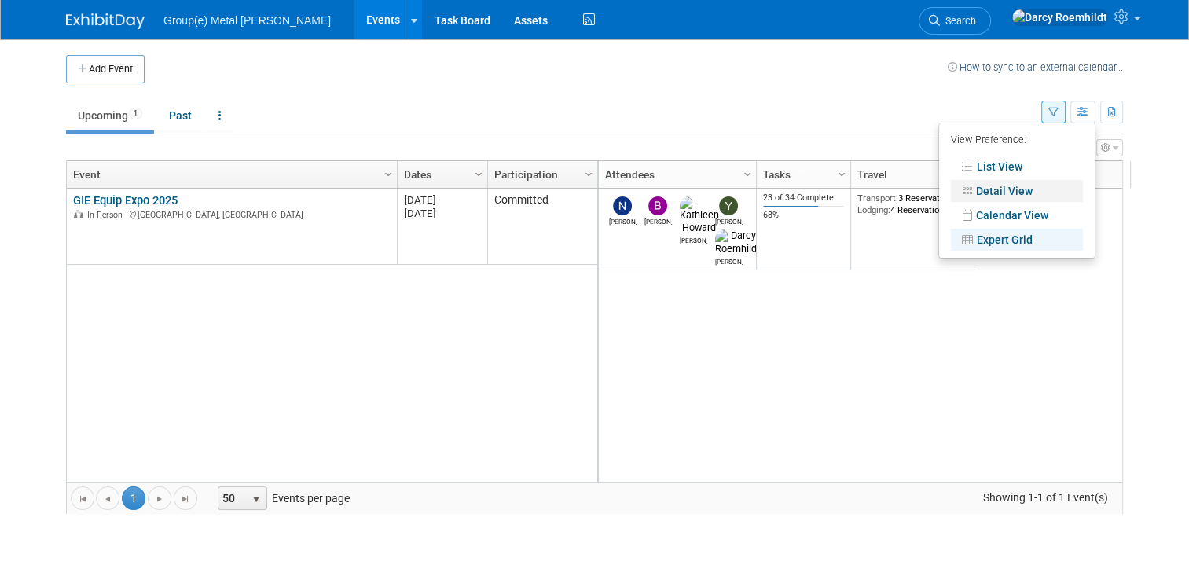
click at [1008, 182] on link "Detail View" at bounding box center [1016, 191] width 132 height 22
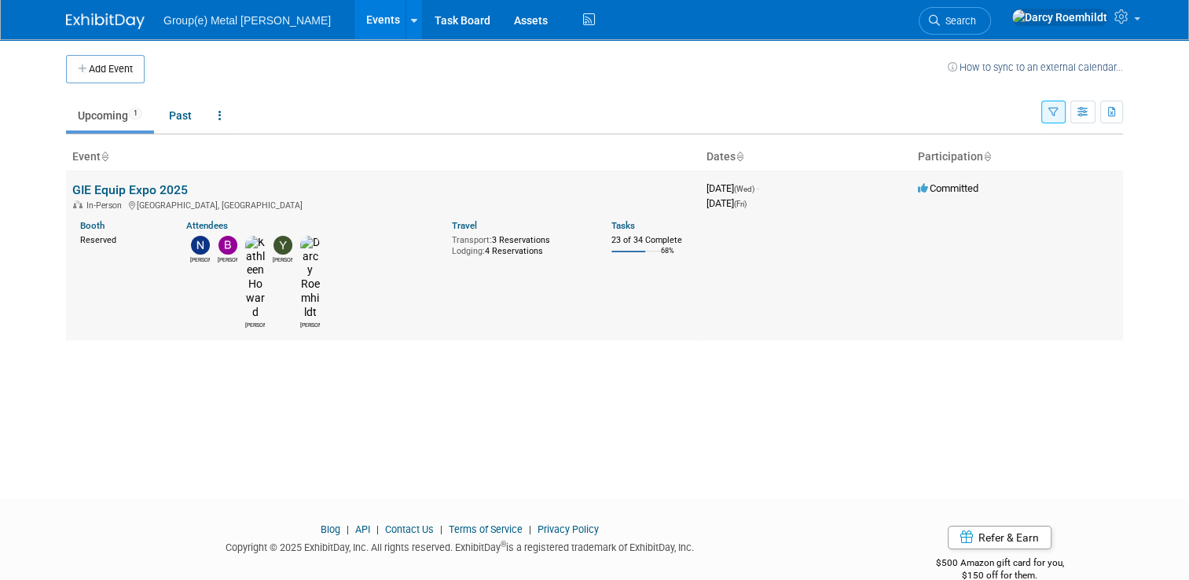
click at [320, 222] on div "Attendees" at bounding box center [307, 223] width 242 height 16
click at [120, 232] on div "Reserved" at bounding box center [121, 239] width 82 height 14
click at [354, 18] on link "Events" at bounding box center [382, 19] width 57 height 39
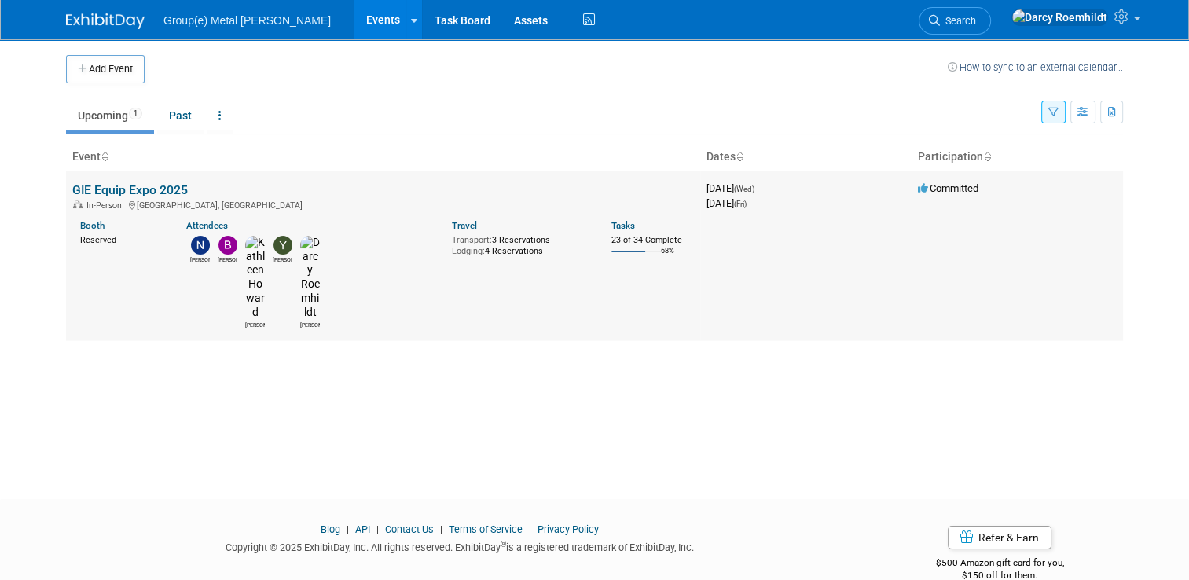
click at [179, 190] on td "GIE Equip Expo 2025 In-Person [GEOGRAPHIC_DATA], [GEOGRAPHIC_DATA][PERSON_NAME]…" at bounding box center [383, 255] width 634 height 170
click at [571, 246] on div "Transport: 3 Reservations Lodging: 4 Reservations" at bounding box center [520, 244] width 136 height 24
click at [423, 24] on link "Task Board" at bounding box center [462, 19] width 79 height 39
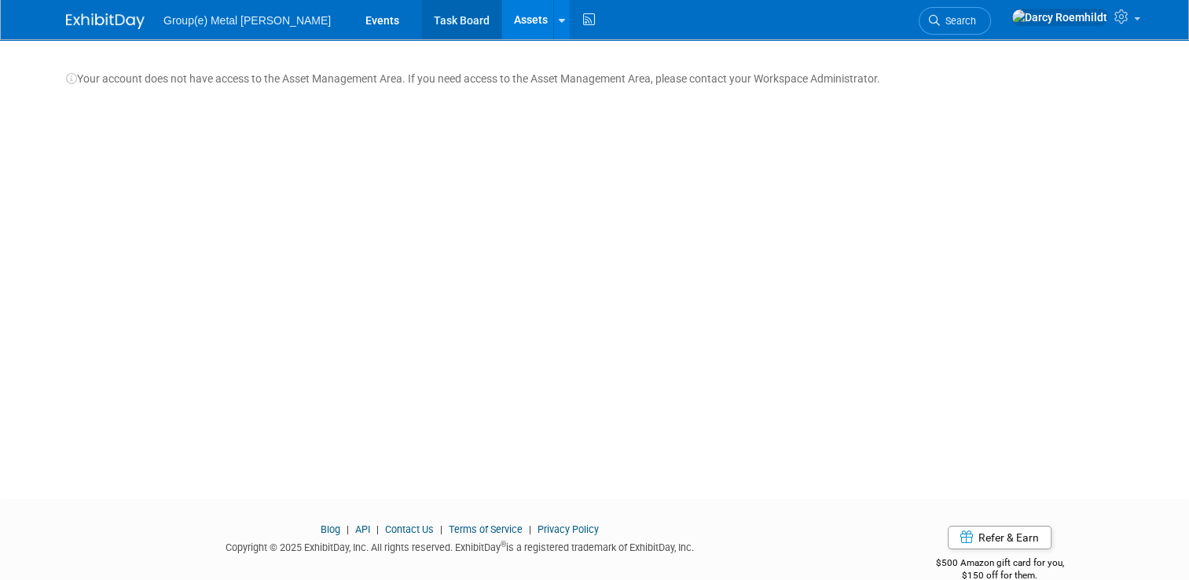
click at [422, 19] on link "Task Board" at bounding box center [461, 19] width 79 height 39
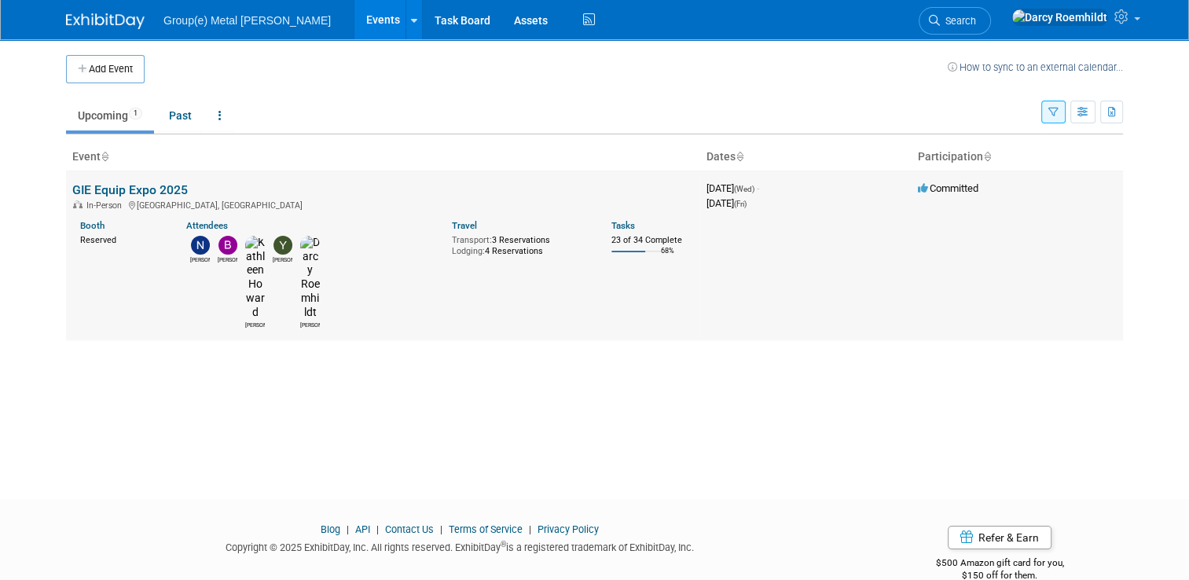
click at [378, 208] on div "In-Person [GEOGRAPHIC_DATA], [GEOGRAPHIC_DATA]" at bounding box center [382, 204] width 621 height 13
click at [378, 208] on div "In-Person Louisville, KY" at bounding box center [382, 204] width 621 height 13
click at [523, 239] on div "Transport: 3 Reservations Lodging: 4 Reservations" at bounding box center [520, 244] width 136 height 24
click at [1091, 119] on button "button" at bounding box center [1082, 112] width 25 height 23
click at [1056, 248] on link "Expert Grid" at bounding box center [1016, 240] width 132 height 22
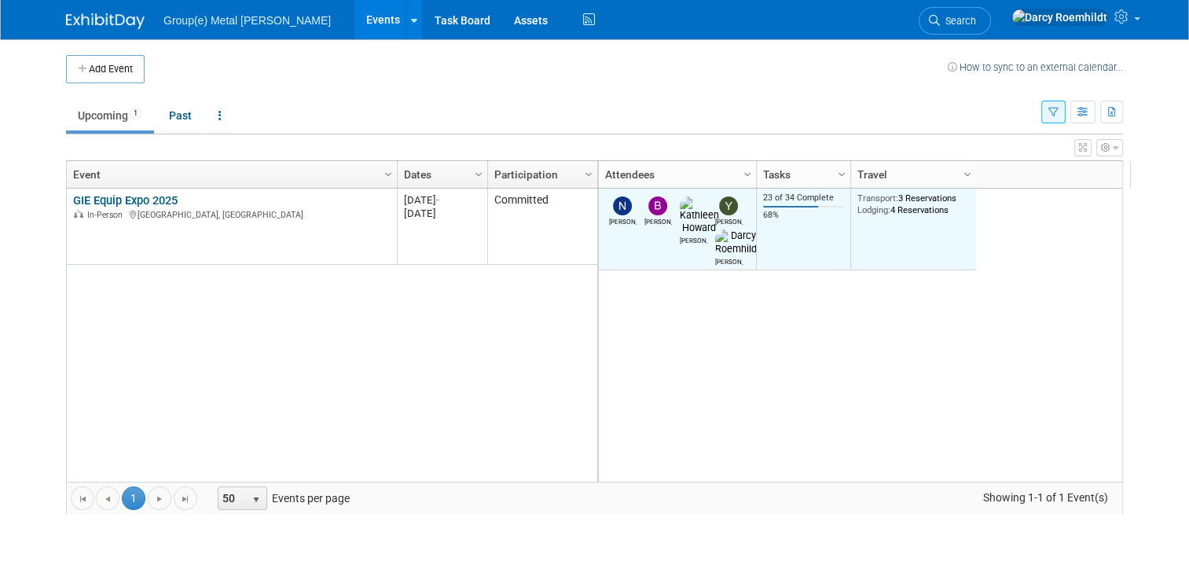
click at [886, 241] on td "Transport: 3 Reservations Lodging: 4 Reservations" at bounding box center [913, 230] width 126 height 82
click at [826, 206] on div at bounding box center [804, 207] width 82 height 2
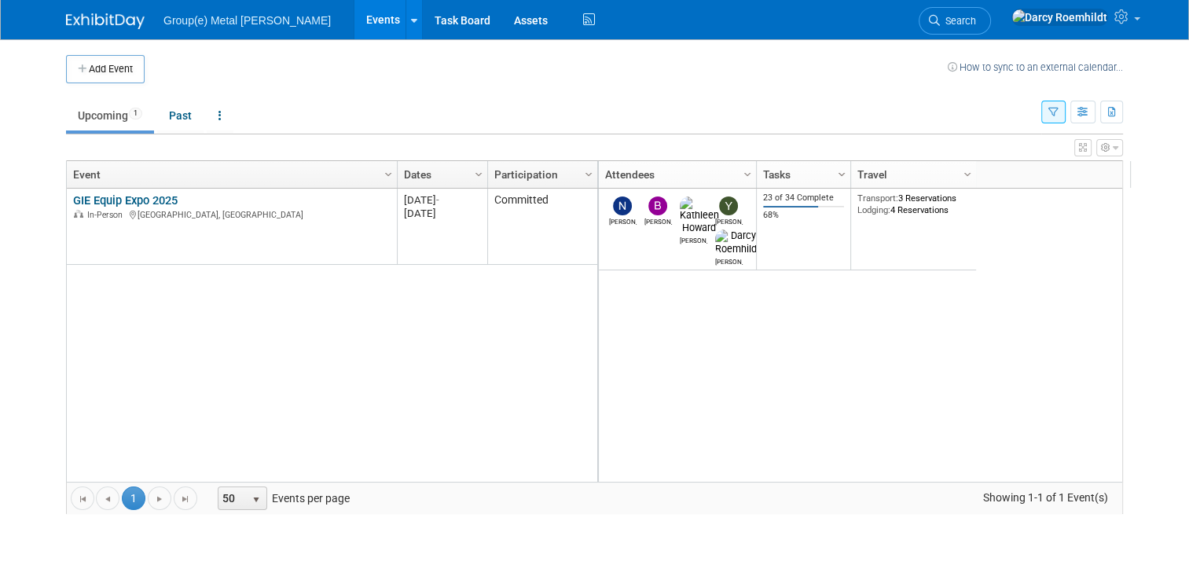
click at [835, 174] on span "Column Settings" at bounding box center [841, 174] width 13 height 13
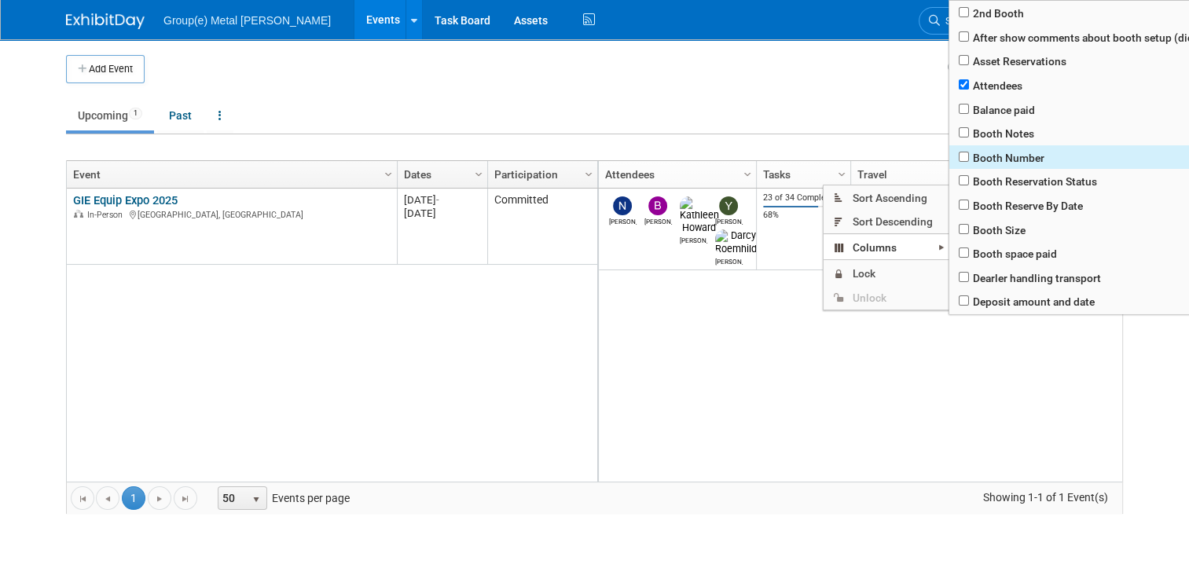
click at [1022, 152] on span "Booth Number" at bounding box center [1158, 157] width 418 height 24
checkbox input "true"
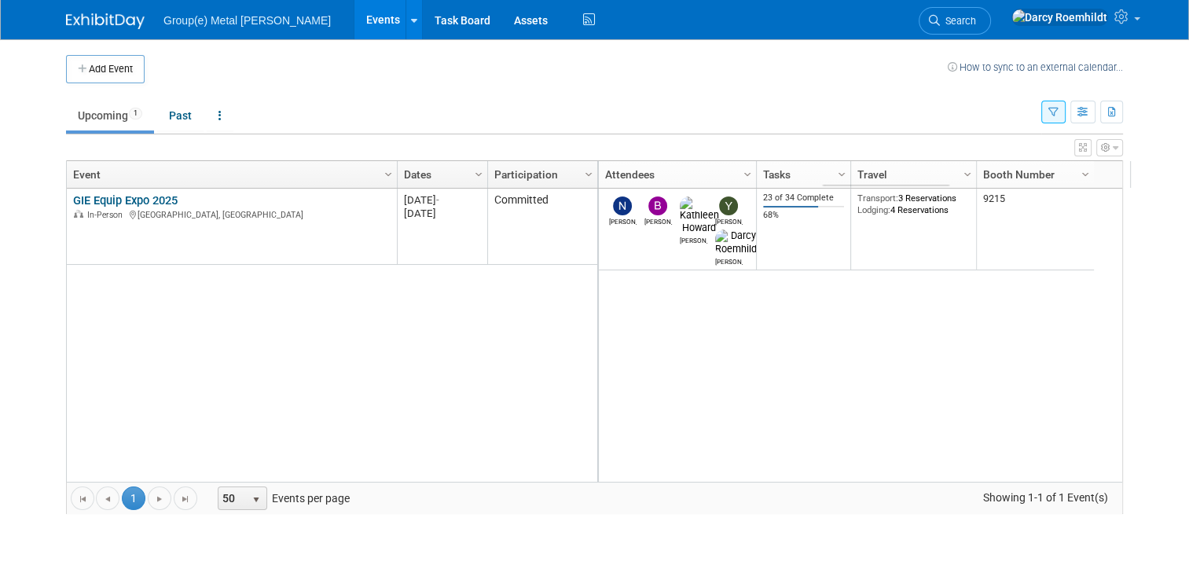
click at [824, 410] on div "[PERSON_NAME] [PERSON_NAME] [PERSON_NAME] [PERSON_NAME] 23 of 34 Complete 68% T…" at bounding box center [869, 335] width 544 height 293
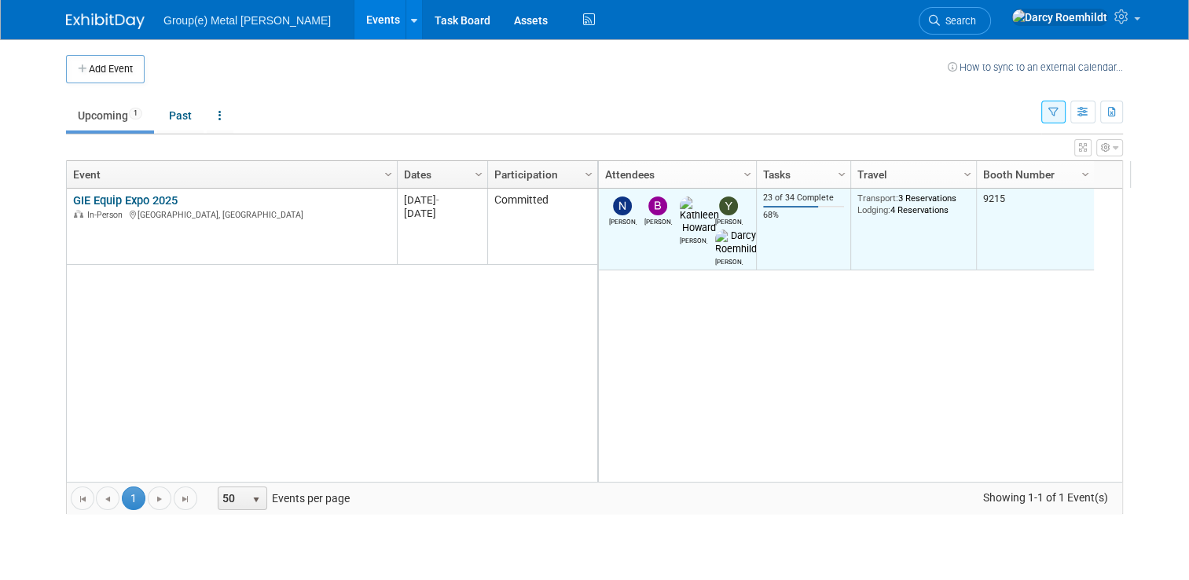
click at [884, 247] on td "Transport: 3 Reservations Lodging: 4 Reservations" at bounding box center [913, 230] width 126 height 82
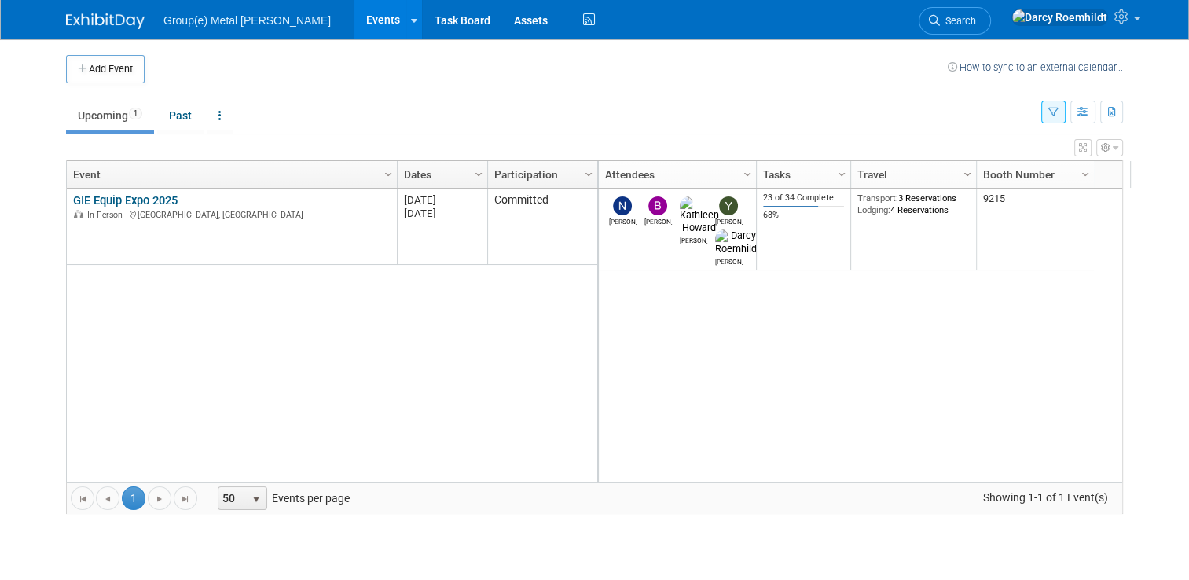
click at [961, 171] on span "Column Settings" at bounding box center [967, 174] width 13 height 13
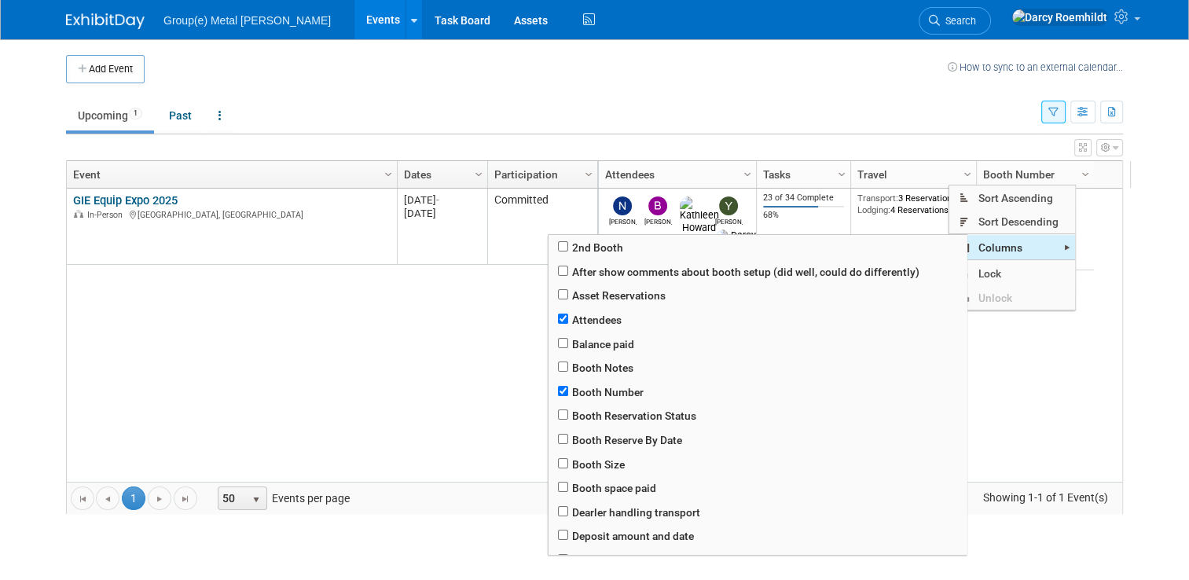
click at [991, 244] on span "Columns" at bounding box center [1012, 247] width 126 height 24
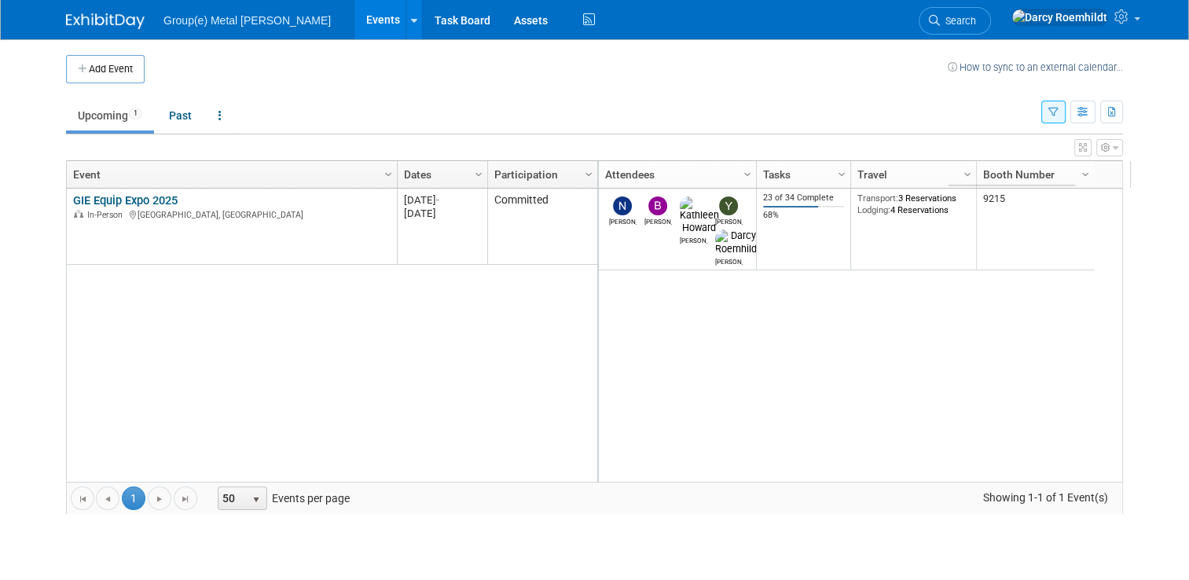
click at [987, 361] on div "[PERSON_NAME] [PERSON_NAME] [PERSON_NAME] [PERSON_NAME] 23 of 34 Complete 68% T…" at bounding box center [869, 335] width 544 height 293
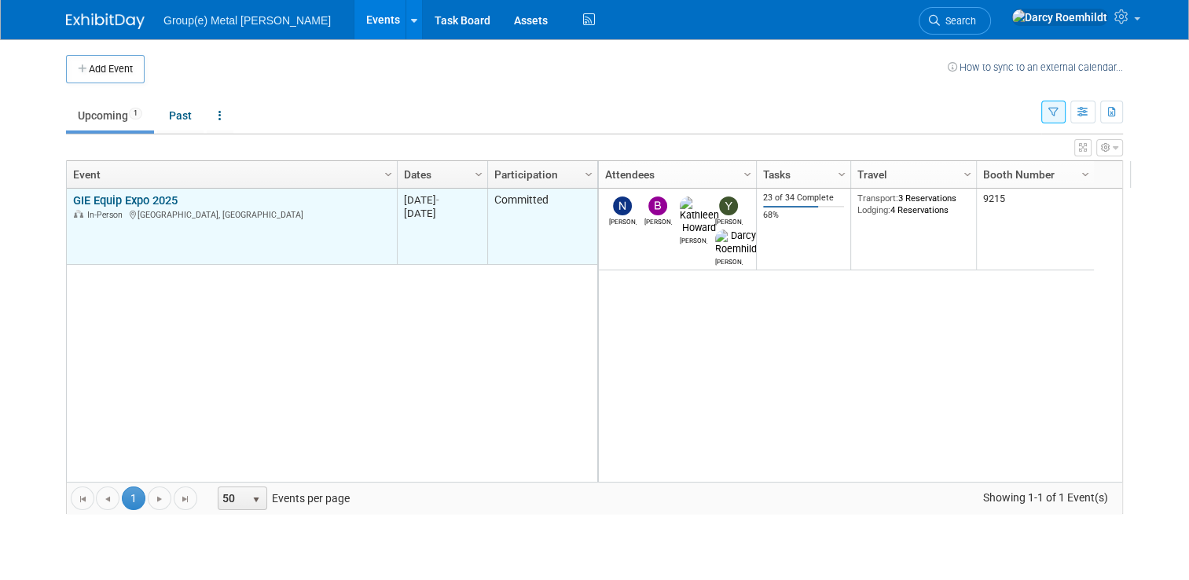
click at [185, 214] on div "In-Person [GEOGRAPHIC_DATA], [GEOGRAPHIC_DATA]" at bounding box center [231, 213] width 317 height 13
